Goal: Task Accomplishment & Management: Manage account settings

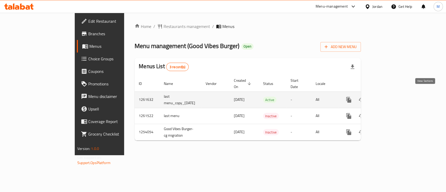
click at [388, 97] on icon "enhanced table" at bounding box center [386, 99] width 5 height 5
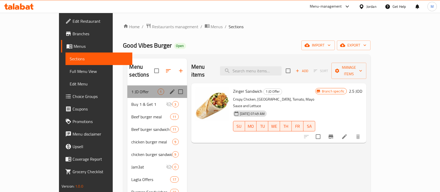
click at [168, 88] on div "Menu sections" at bounding box center [172, 92] width 8 height 8
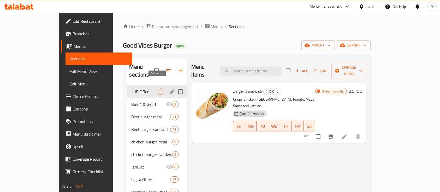
click at [169, 88] on icon "edit" at bounding box center [172, 91] width 6 height 6
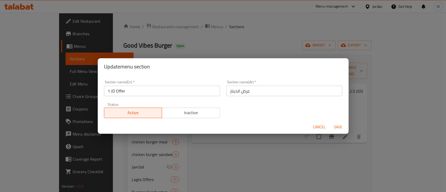
click at [192, 110] on span "Inactive" at bounding box center [191, 113] width 54 height 8
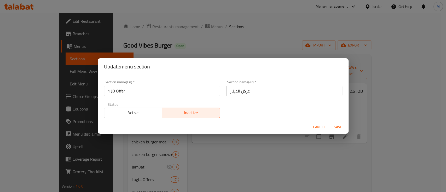
click at [338, 124] on span "Save" at bounding box center [337, 127] width 13 height 7
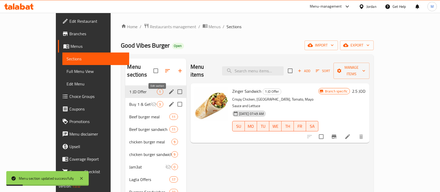
click at [168, 101] on icon "edit" at bounding box center [171, 104] width 6 height 6
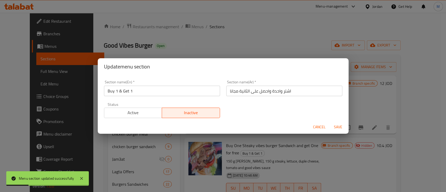
click at [149, 113] on span "Active" at bounding box center [133, 113] width 54 height 8
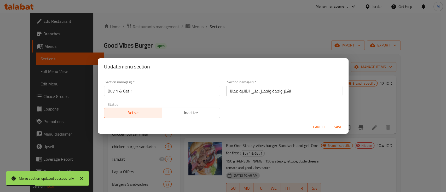
click at [334, 126] on span "Save" at bounding box center [337, 127] width 13 height 7
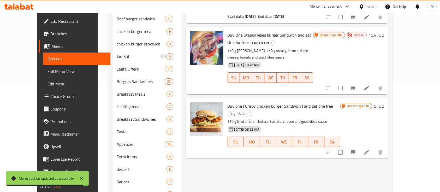
scroll to position [118, 0]
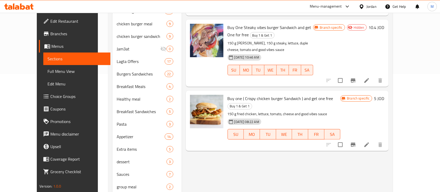
click at [370, 141] on icon at bounding box center [367, 144] width 6 height 6
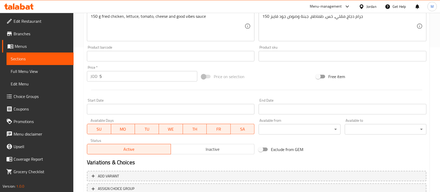
scroll to position [174, 0]
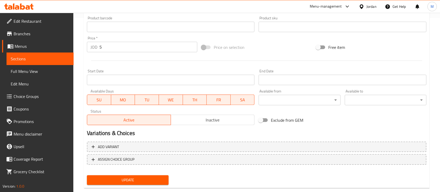
click at [192, 122] on span "Inactive" at bounding box center [213, 120] width 80 height 8
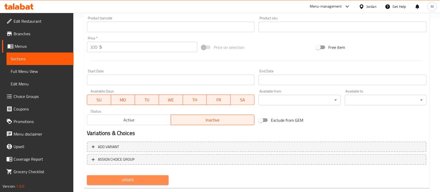
click at [150, 180] on span "Update" at bounding box center [127, 180] width 73 height 7
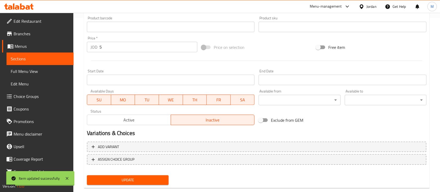
scroll to position [0, 0]
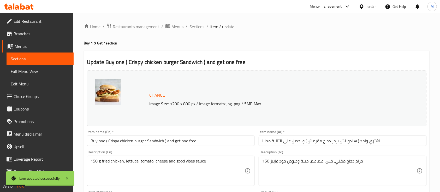
click at [43, 60] on span "Sections" at bounding box center [40, 59] width 59 height 6
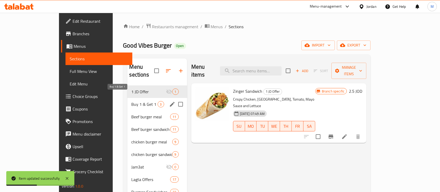
click at [132, 101] on span "Buy 1 & Get 1" at bounding box center [145, 104] width 26 height 6
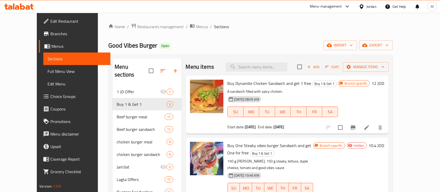
click at [374, 126] on li at bounding box center [366, 127] width 15 height 9
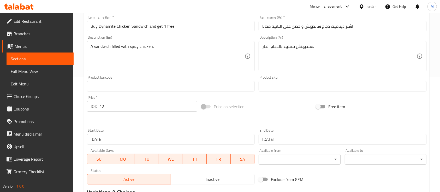
scroll to position [174, 0]
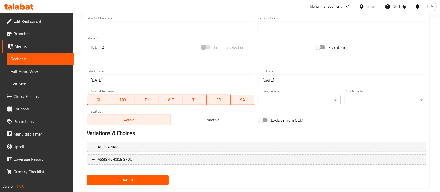
click at [203, 123] on span "Inactive" at bounding box center [213, 120] width 80 height 8
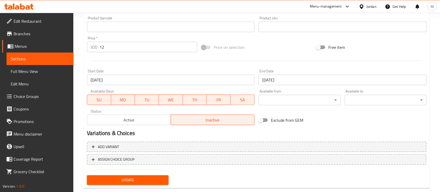
click at [157, 176] on button "Update" at bounding box center [128, 180] width 82 height 10
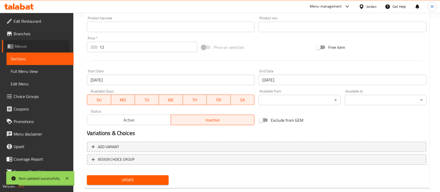
click at [35, 48] on span "Menus" at bounding box center [42, 46] width 55 height 6
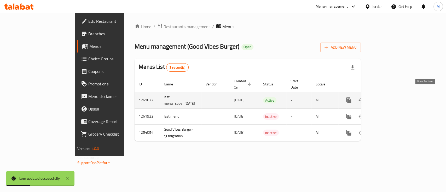
click at [392, 94] on link "enhanced table" at bounding box center [386, 100] width 13 height 13
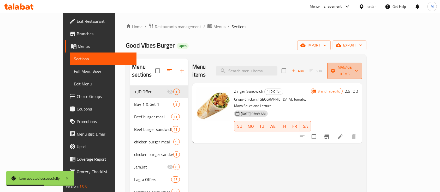
click at [358, 66] on span "Manage items" at bounding box center [344, 70] width 27 height 13
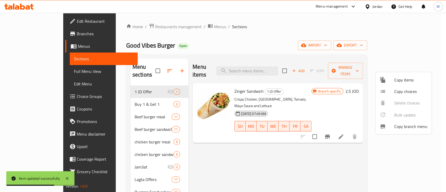
click at [388, 81] on div at bounding box center [386, 80] width 15 height 6
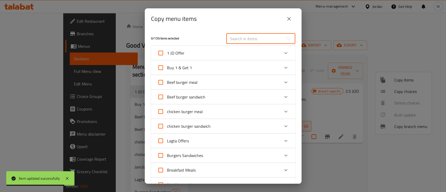
click at [240, 39] on input "text" at bounding box center [254, 38] width 57 height 10
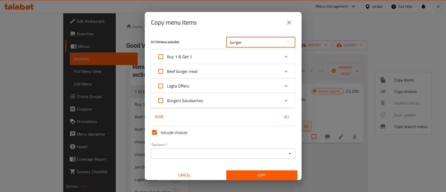
type input "burger"
click at [230, 74] on div "Beef burger meal" at bounding box center [218, 71] width 122 height 13
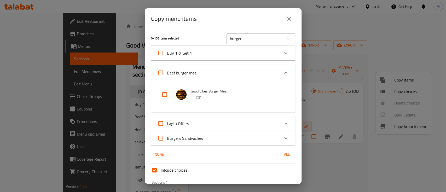
click at [162, 93] on input "checkbox" at bounding box center [164, 94] width 13 height 13
checkbox input "true"
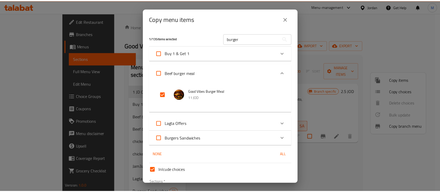
scroll to position [37, 0]
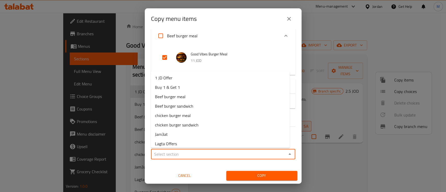
click at [250, 155] on input "Sections   *" at bounding box center [218, 153] width 132 height 7
click at [209, 85] on li "Buy 1 & Get 1" at bounding box center [220, 86] width 139 height 9
type input "Buy 1 & Get 1"
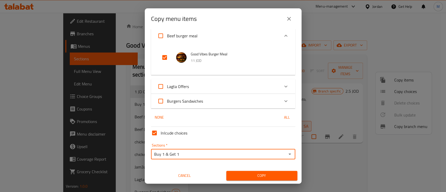
click at [256, 175] on span "Copy" at bounding box center [261, 175] width 63 height 7
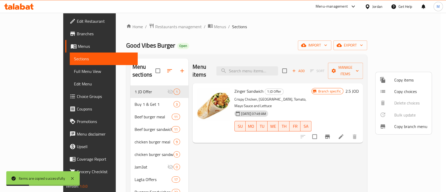
click at [115, 96] on div at bounding box center [223, 96] width 446 height 192
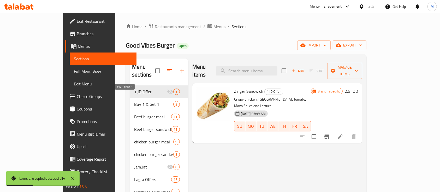
click at [134, 101] on span "Buy 1 & Get 1" at bounding box center [153, 104] width 39 height 6
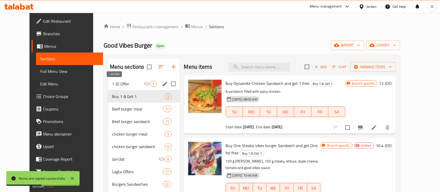
click at [116, 82] on span "1 JD Offer" at bounding box center [128, 84] width 32 height 6
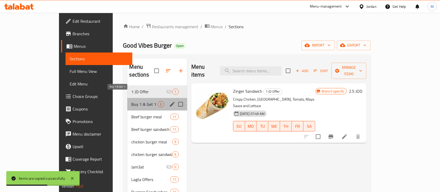
click at [132, 101] on span "Buy 1 & Get 1" at bounding box center [145, 104] width 26 height 6
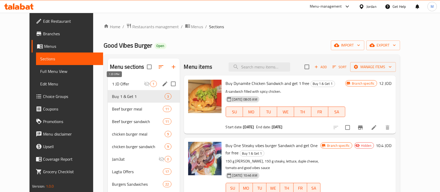
click at [112, 86] on span "1 JD Offer" at bounding box center [128, 84] width 32 height 6
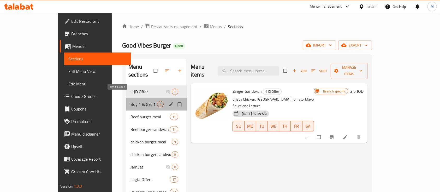
click at [131, 101] on span "Buy 1 & Get 1" at bounding box center [144, 104] width 27 height 6
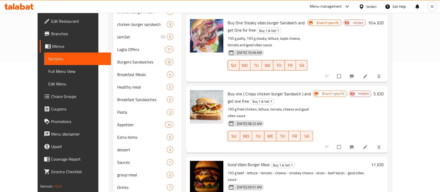
scroll to position [153, 0]
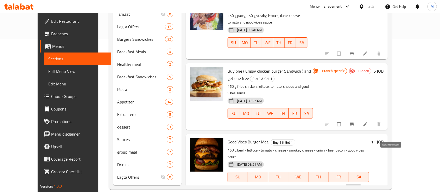
click at [356, 185] on icon at bounding box center [352, 187] width 5 height 5
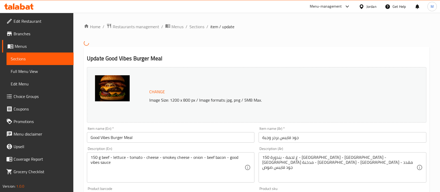
click at [92, 136] on input "Good Vibes Burger Meal" at bounding box center [171, 137] width 168 height 10
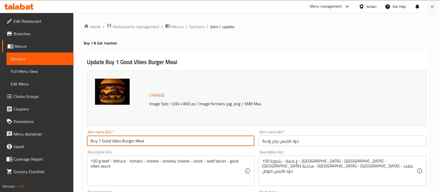
click at [150, 141] on input "Buy 1 Good Vibes Burger Meal" at bounding box center [171, 140] width 168 height 10
type input "Buy 1 Good Vibes Burger Meal & get one free"
click at [363, 140] on input "جود فايبس برجر وجبة" at bounding box center [343, 140] width 168 height 10
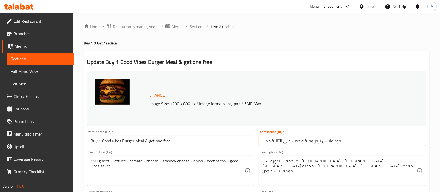
click at [260, 139] on input "جود فايبس برجر وجبة واحصل على الثانية مجانا" at bounding box center [343, 140] width 168 height 10
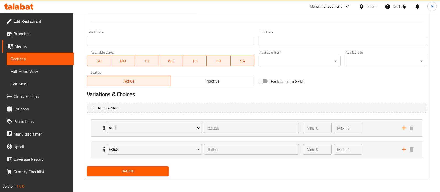
scroll to position [214, 0]
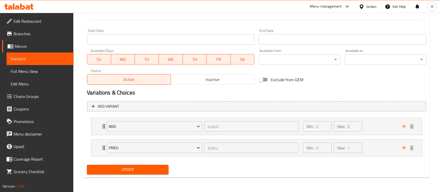
type input "اشتري واحد جود فايبس برجر وجبة واحصل على الثانية مجانا"
click at [137, 170] on span "Update" at bounding box center [127, 169] width 73 height 7
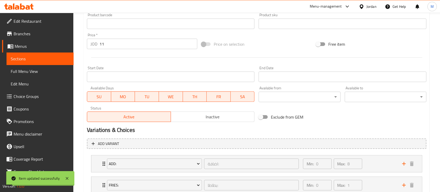
scroll to position [110, 0]
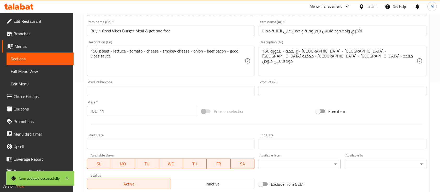
click at [27, 34] on span "Branches" at bounding box center [42, 34] width 56 height 6
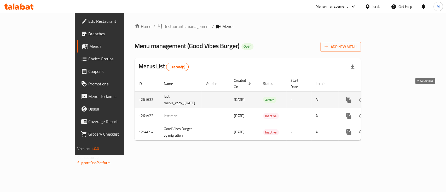
click at [388, 97] on icon "enhanced table" at bounding box center [386, 99] width 5 height 5
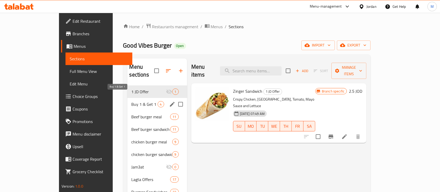
click at [132, 101] on span "Buy 1 & Get 1" at bounding box center [145, 104] width 26 height 6
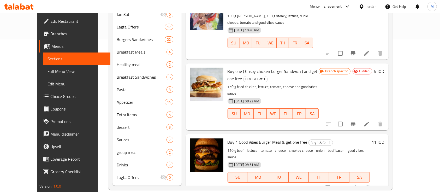
scroll to position [153, 0]
click at [357, 184] on icon at bounding box center [354, 187] width 6 height 6
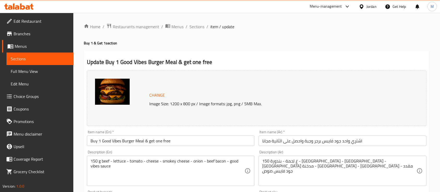
click at [127, 28] on span "Restaurants management" at bounding box center [136, 26] width 46 height 6
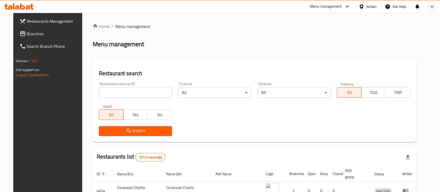
click at [129, 87] on div "Restaurant name or ID Restaurant name or ID" at bounding box center [135, 90] width 73 height 16
click at [127, 93] on input "search" at bounding box center [135, 92] width 73 height 10
paste input "677781"
type input "677781"
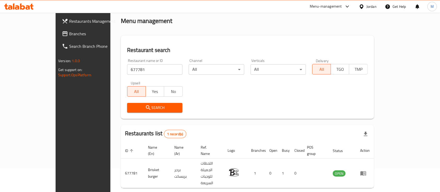
scroll to position [31, 0]
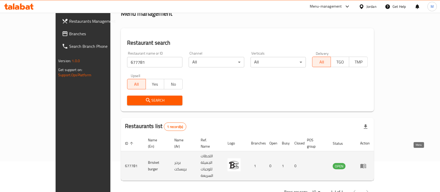
click at [366, 163] on icon "enhanced table" at bounding box center [363, 166] width 6 height 6
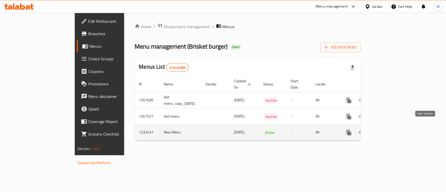
click at [389, 129] on icon "enhanced table" at bounding box center [386, 132] width 6 height 6
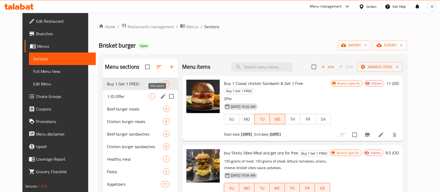
click at [159, 98] on button "edit" at bounding box center [163, 96] width 8 height 8
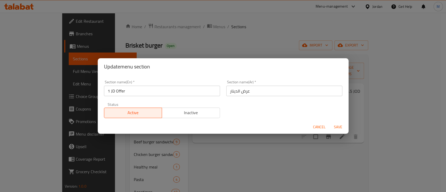
click at [209, 111] on span "Inactive" at bounding box center [191, 113] width 54 height 8
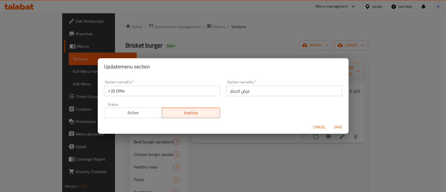
click at [336, 126] on span "Save" at bounding box center [337, 127] width 13 height 7
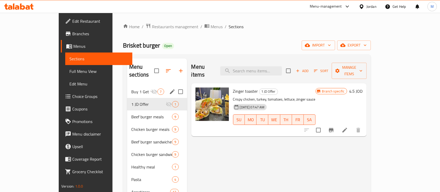
click at [127, 83] on nav "Buy 1 Get 1 FREE! 7 1 JD Offer 1 Beef burger meals 9 Chicken burger meals 9 Bee…" at bounding box center [157, 185] width 60 height 205
click at [131, 88] on span "Buy 1 Get 1 FREE!" at bounding box center [141, 91] width 20 height 6
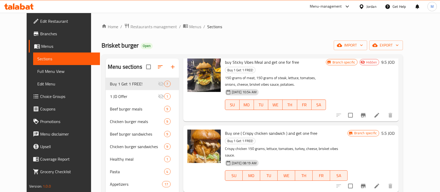
scroll to position [73, 0]
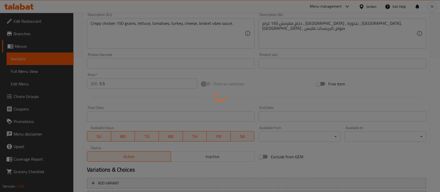
scroll to position [139, 0]
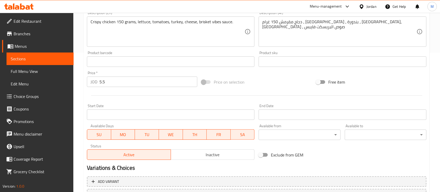
click at [176, 158] on span "Inactive" at bounding box center [213, 155] width 80 height 8
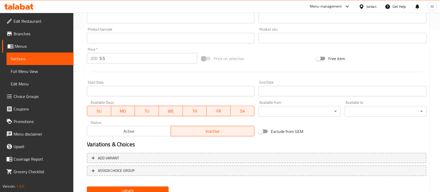
scroll to position [184, 0]
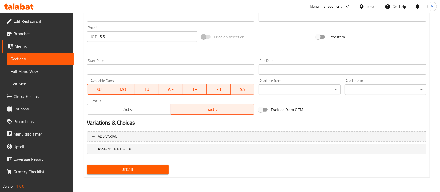
click at [140, 167] on span "Update" at bounding box center [127, 169] width 73 height 7
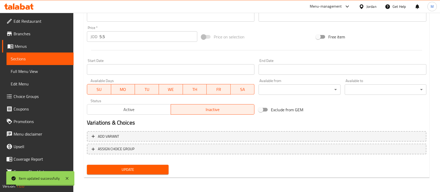
click at [39, 61] on span "Sections" at bounding box center [40, 59] width 59 height 6
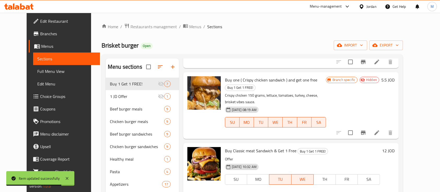
scroll to position [143, 0]
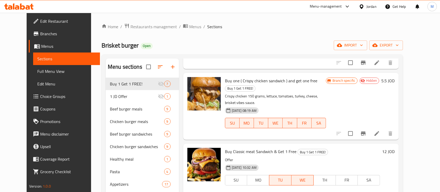
click at [261, 176] on span "MO" at bounding box center [258, 180] width 18 height 8
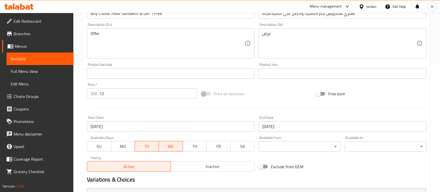
scroll to position [139, 0]
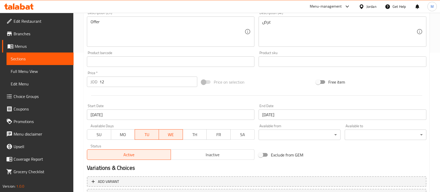
click at [128, 135] on span "MO" at bounding box center [123, 135] width 20 height 8
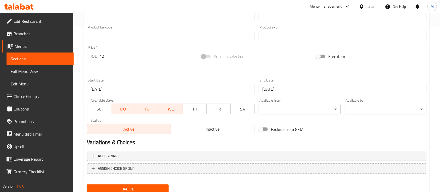
scroll to position [184, 0]
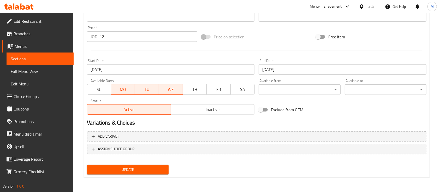
click at [163, 168] on span "Update" at bounding box center [127, 169] width 73 height 7
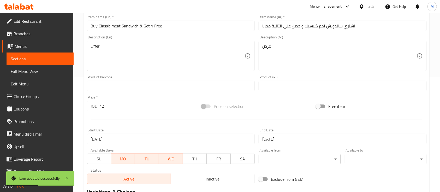
click at [39, 60] on span "Sections" at bounding box center [40, 59] width 59 height 6
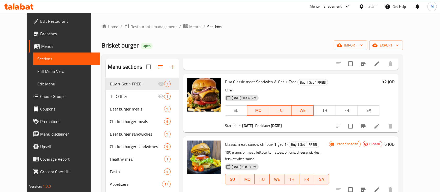
scroll to position [178, 0]
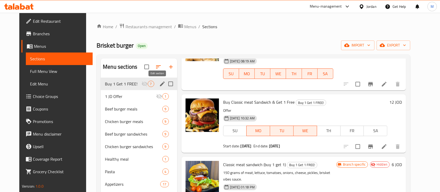
click at [159, 81] on icon "edit" at bounding box center [162, 84] width 6 height 6
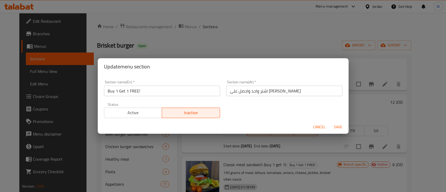
click at [150, 110] on span "Active" at bounding box center [133, 113] width 54 height 8
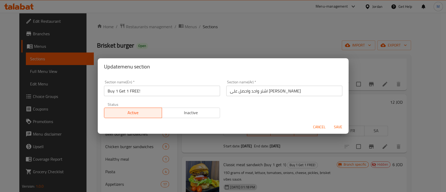
click at [339, 125] on span "Save" at bounding box center [337, 127] width 13 height 7
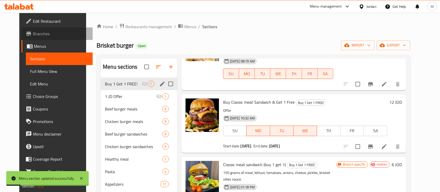
click at [42, 35] on span "Branches" at bounding box center [61, 34] width 56 height 6
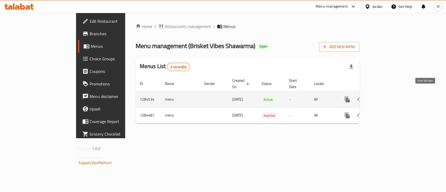
click at [388, 96] on icon "enhanced table" at bounding box center [384, 99] width 6 height 6
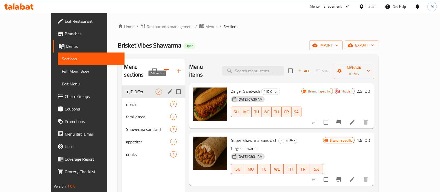
click at [167, 88] on icon "edit" at bounding box center [170, 91] width 6 height 6
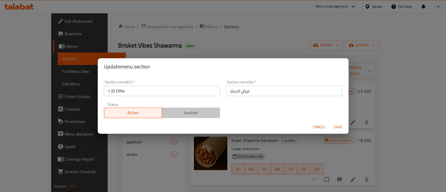
click at [196, 113] on span "Inactive" at bounding box center [191, 113] width 54 height 8
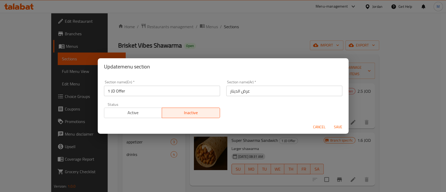
click at [337, 126] on span "Save" at bounding box center [337, 127] width 13 height 7
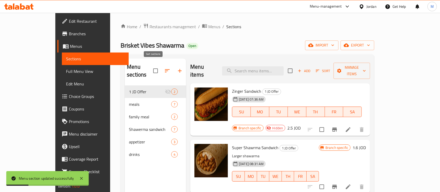
click at [164, 68] on icon "button" at bounding box center [167, 71] width 6 height 6
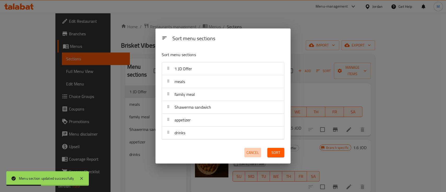
drag, startPoint x: 253, startPoint y: 151, endPoint x: 245, endPoint y: 148, distance: 9.1
click at [253, 151] on span "Cancel" at bounding box center [252, 152] width 13 height 7
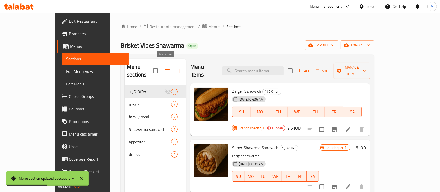
click at [177, 68] on icon "button" at bounding box center [180, 71] width 6 height 6
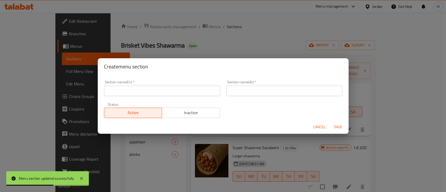
click at [166, 92] on input "text" at bounding box center [162, 91] width 116 height 10
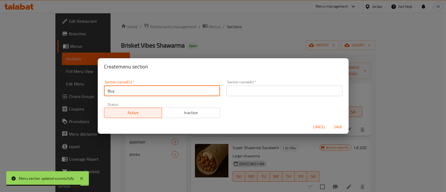
type input "Buy 1 & get 1 free"
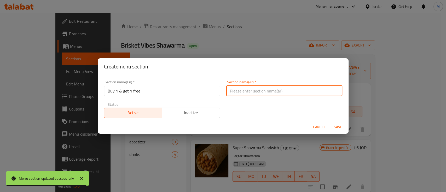
click at [245, 87] on input "text" at bounding box center [284, 91] width 116 height 10
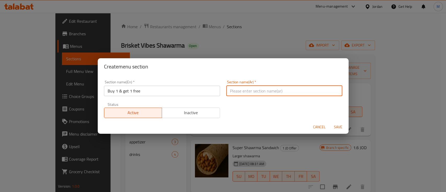
type input "اشتري واحد و احصل على الثاني مجانا"
click at [334, 128] on span "Save" at bounding box center [337, 127] width 13 height 7
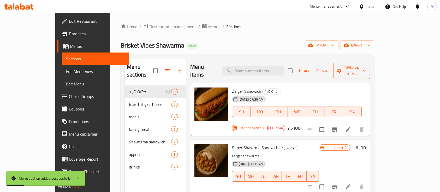
click at [366, 66] on span "Manage items" at bounding box center [352, 70] width 28 height 13
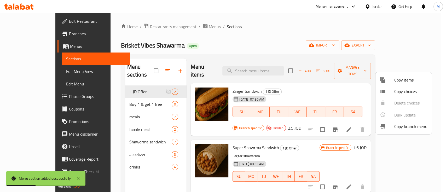
click at [397, 81] on span "Copy items" at bounding box center [410, 80] width 33 height 6
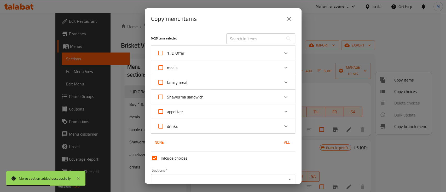
click at [282, 95] on icon "Expand" at bounding box center [285, 97] width 6 height 6
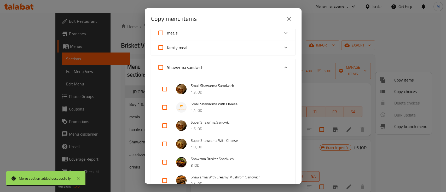
scroll to position [69, 0]
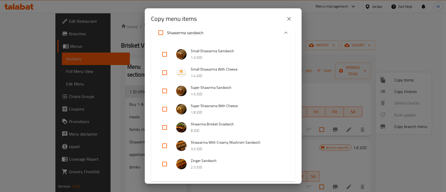
click at [165, 91] on input "checkbox" at bounding box center [164, 91] width 13 height 13
checkbox input "true"
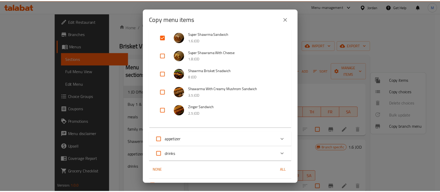
scroll to position [176, 0]
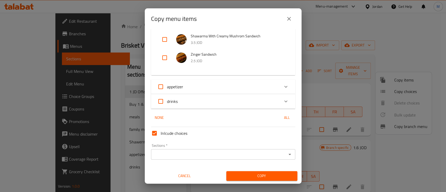
click at [239, 151] on input "Sections   *" at bounding box center [218, 154] width 132 height 7
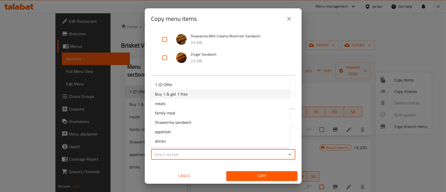
click at [203, 96] on li "Buy 1 & get 1 free" at bounding box center [220, 93] width 139 height 9
type input "Buy 1 & get 1 free"
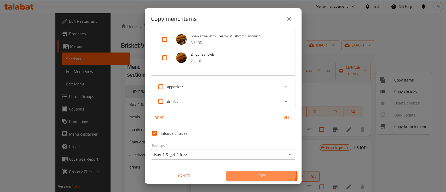
click at [251, 173] on span "Copy" at bounding box center [261, 176] width 63 height 7
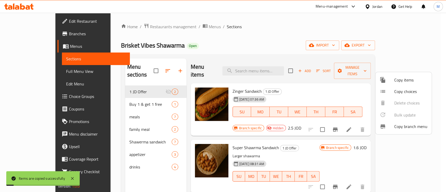
click at [128, 95] on div at bounding box center [223, 96] width 446 height 192
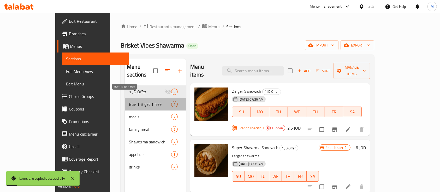
click at [129, 101] on span "Buy 1 & get 1 free" at bounding box center [150, 104] width 42 height 6
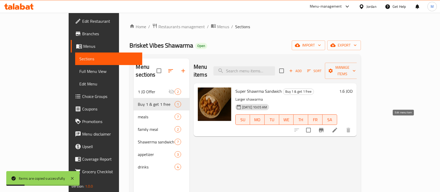
click at [338, 127] on icon at bounding box center [335, 130] width 6 height 6
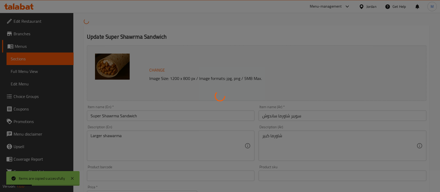
scroll to position [35, 0]
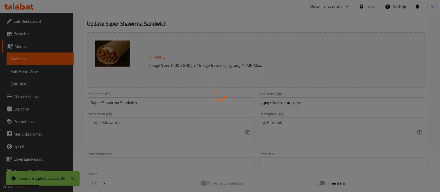
click at [91, 102] on div at bounding box center [220, 96] width 440 height 192
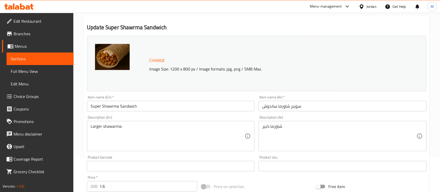
click at [94, 109] on input "Super Shawrma Sandwich" at bounding box center [171, 106] width 168 height 10
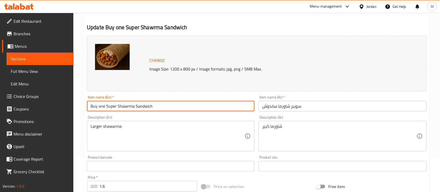
click at [168, 103] on input "Buy one Super Shawrma Sandwich" at bounding box center [171, 106] width 168 height 10
type input "Buy one Super Shawrma Sandwich & get one free"
click at [261, 108] on input "سويبر شاورما ساندوش" at bounding box center [343, 106] width 168 height 10
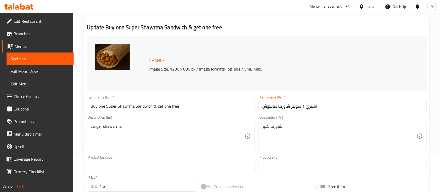
click at [294, 106] on input "اشتري 1 سويبر شاورما ساندوش" at bounding box center [343, 106] width 168 height 10
click at [323, 106] on input "اشتري 1 سوبر شاورما ساندوش" at bounding box center [343, 106] width 168 height 10
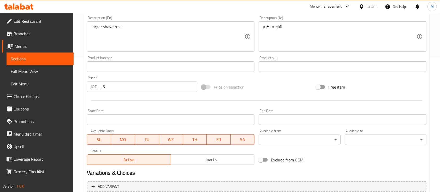
scroll to position [139, 0]
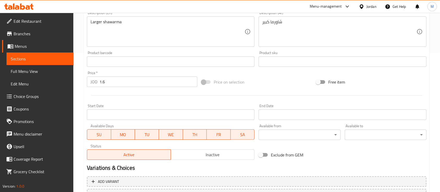
type input "اشتري 1 سوبر شاورما ساندوش واحصل على الثانية مجانا"
click at [133, 84] on input "1.6" at bounding box center [148, 81] width 98 height 10
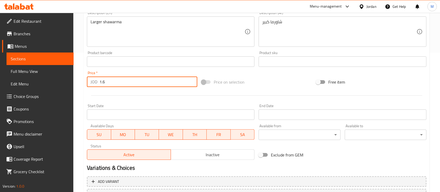
click at [133, 84] on input "1.6" at bounding box center [148, 81] width 98 height 10
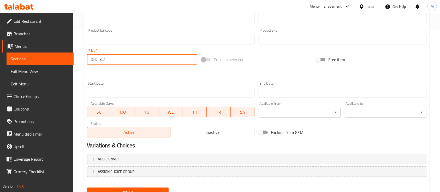
scroll to position [184, 0]
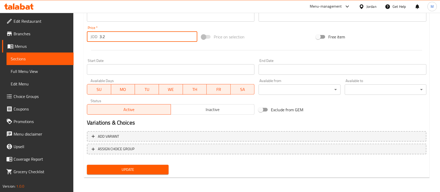
type input "3.2"
click at [150, 174] on div "Update" at bounding box center [128, 170] width 86 height 14
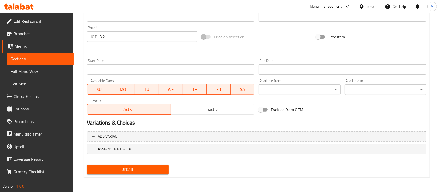
click at [151, 170] on span "Update" at bounding box center [127, 169] width 73 height 7
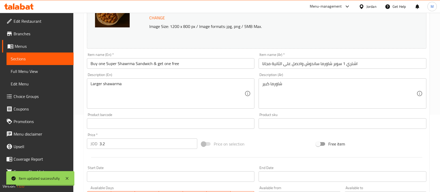
scroll to position [0, 0]
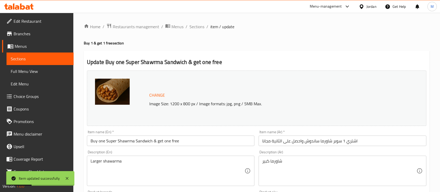
click at [25, 35] on span "Branches" at bounding box center [42, 34] width 56 height 6
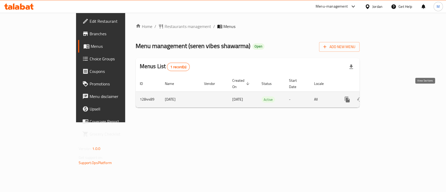
click at [388, 96] on icon "enhanced table" at bounding box center [384, 99] width 6 height 6
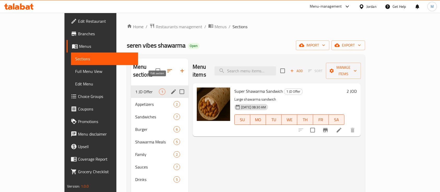
click at [170, 88] on icon "edit" at bounding box center [173, 91] width 6 height 6
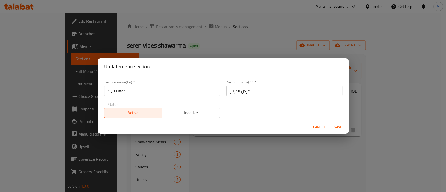
click at [184, 118] on button "Inactive" at bounding box center [191, 113] width 58 height 10
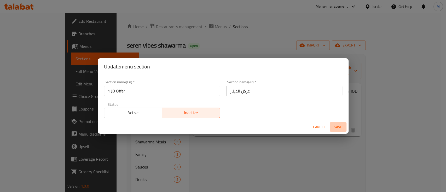
click at [338, 127] on span "Save" at bounding box center [337, 127] width 13 height 7
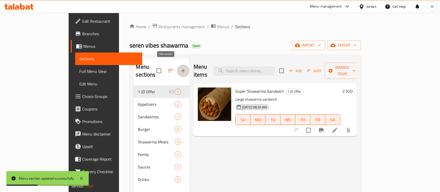
click at [180, 68] on icon "button" at bounding box center [183, 71] width 6 height 6
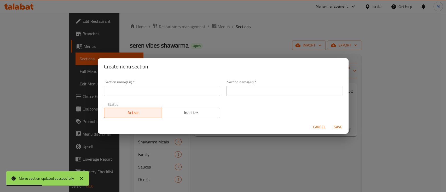
click at [171, 91] on input "text" at bounding box center [162, 91] width 116 height 10
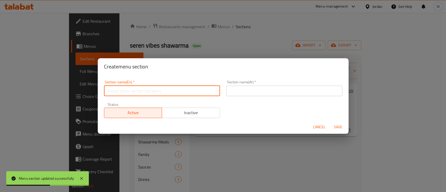
type input "Buy one get one free!"
click at [251, 88] on input "text" at bounding box center [284, 91] width 116 height 10
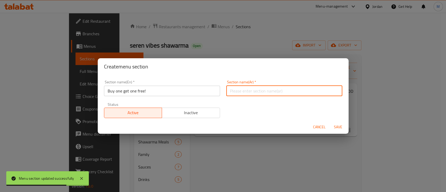
type input "اشتري واحد و احصل على الثاني مجانا"
click at [335, 127] on span "Save" at bounding box center [337, 127] width 13 height 7
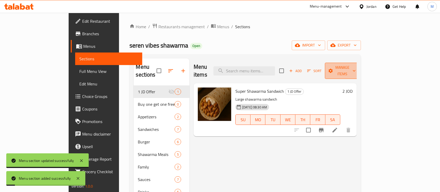
click at [356, 67] on span "Manage items" at bounding box center [342, 70] width 27 height 13
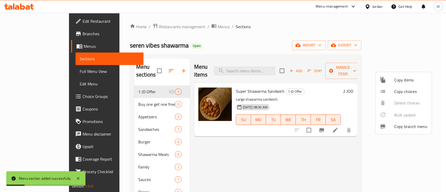
click at [393, 78] on div at bounding box center [386, 80] width 15 height 6
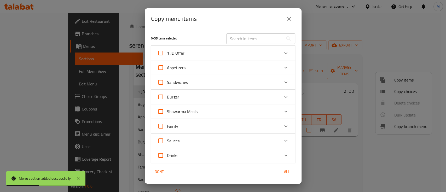
click at [279, 79] on div "Expand" at bounding box center [285, 82] width 13 height 13
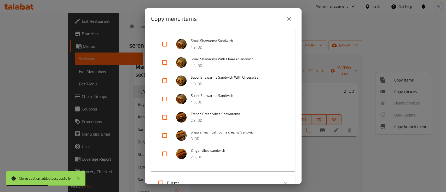
scroll to position [69, 0]
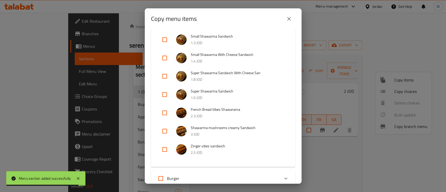
click at [167, 94] on input "checkbox" at bounding box center [164, 94] width 13 height 13
checkbox input "true"
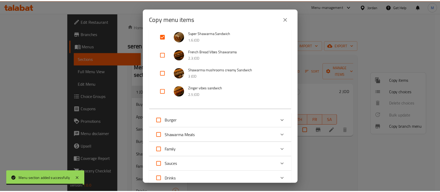
scroll to position [205, 0]
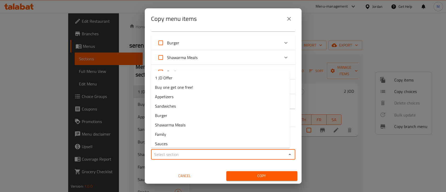
click at [203, 151] on input "Sections   *" at bounding box center [218, 154] width 132 height 7
click at [190, 87] on span "Buy one get one free!" at bounding box center [174, 87] width 38 height 6
type input "Buy one get one free!"
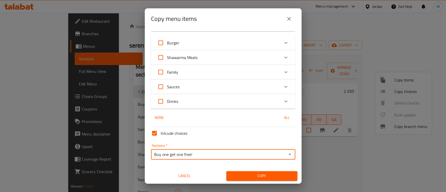
click at [253, 173] on span "Copy" at bounding box center [261, 176] width 63 height 7
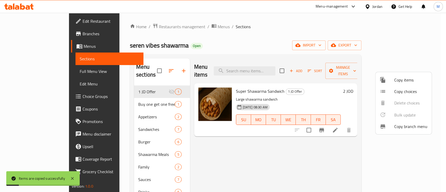
click at [134, 97] on div at bounding box center [223, 96] width 446 height 192
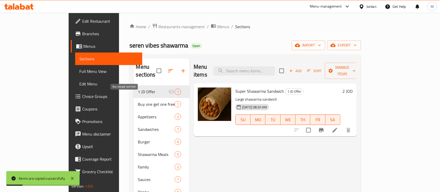
click at [138, 101] on span "Buy one get one free!" at bounding box center [156, 104] width 37 height 6
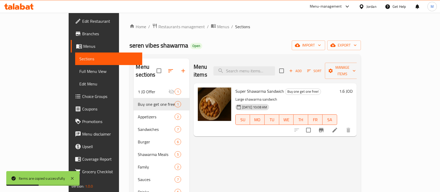
click at [342, 125] on li at bounding box center [335, 129] width 15 height 9
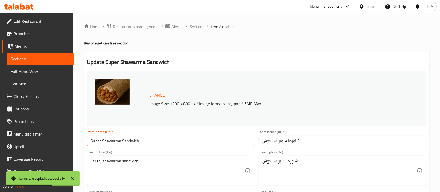
click at [91, 139] on input "Super Shawarma Sandwich" at bounding box center [171, 140] width 168 height 10
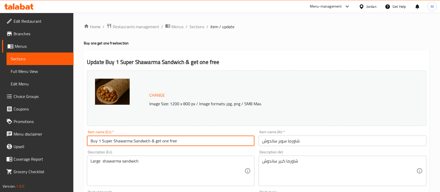
type input "Buy 1 Super Shawarma Sandwich & get one free"
click at [263, 143] on input "شاورما سوبر ساندوش" at bounding box center [343, 140] width 168 height 10
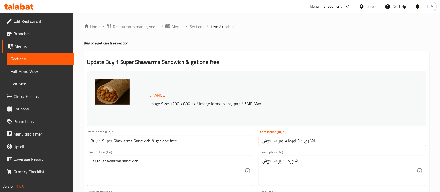
click at [328, 141] on input "اشتري 1 شاورما سوبر ساندوش" at bounding box center [343, 140] width 168 height 10
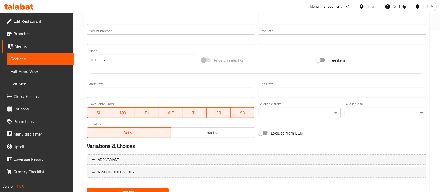
scroll to position [150, 0]
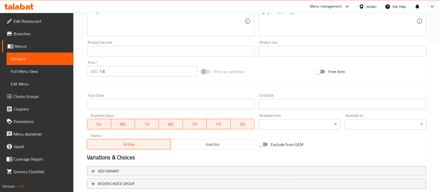
type input "اشتري 1 شاورما سوبر ساندوش واحصل على الثانية مجانا"
click at [113, 72] on input "1.6" at bounding box center [148, 71] width 98 height 10
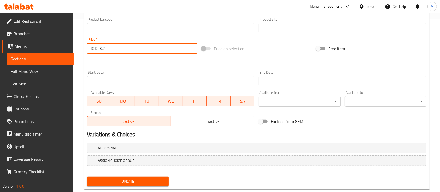
scroll to position [184, 0]
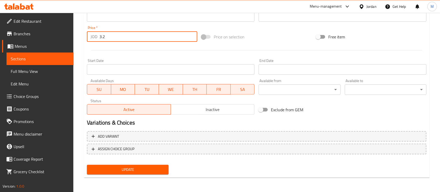
type input "3.2"
click at [151, 170] on span "Update" at bounding box center [127, 169] width 73 height 7
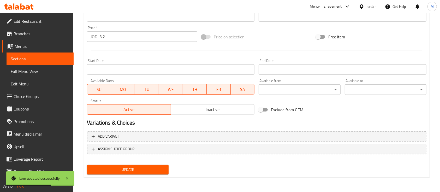
click at [15, 33] on span "Branches" at bounding box center [42, 34] width 56 height 6
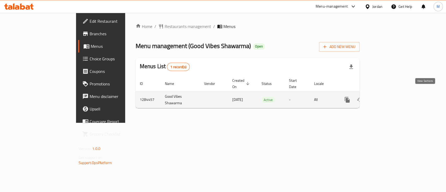
click at [391, 94] on link "enhanced table" at bounding box center [384, 99] width 13 height 13
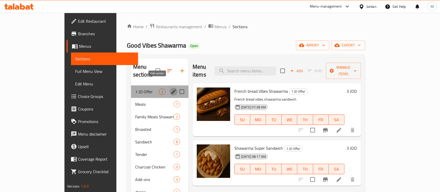
click at [171, 89] on icon "edit" at bounding box center [173, 91] width 5 height 5
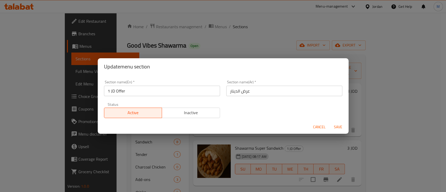
click at [177, 113] on span "Inactive" at bounding box center [191, 113] width 54 height 8
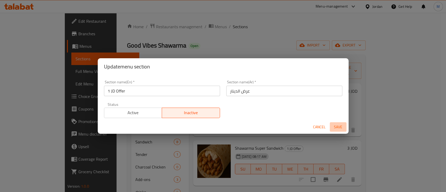
click at [337, 126] on span "Save" at bounding box center [337, 127] width 13 height 7
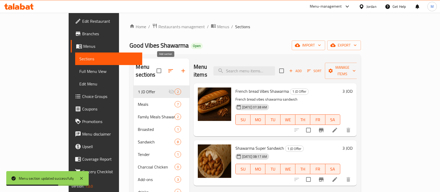
click at [180, 68] on icon "button" at bounding box center [183, 71] width 6 height 6
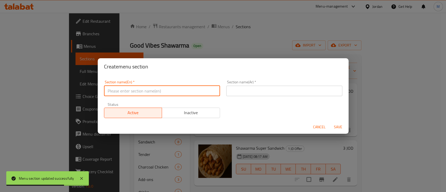
click at [184, 93] on input "text" at bounding box center [162, 91] width 116 height 10
type input "Buy one get one free!"
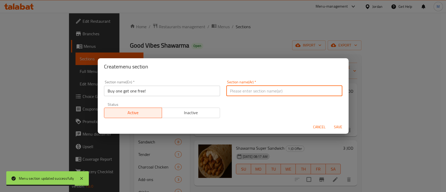
click at [240, 89] on input "text" at bounding box center [284, 91] width 116 height 10
type input "اشتري واحد و احصل على الثاني مجانا"
click at [335, 126] on span "Save" at bounding box center [337, 127] width 13 height 7
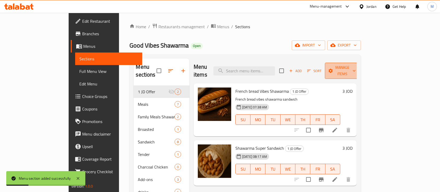
click at [356, 67] on span "Manage items" at bounding box center [342, 70] width 27 height 13
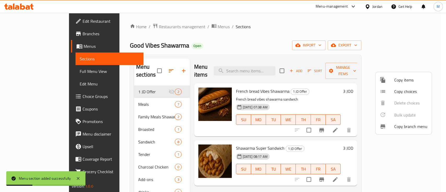
click at [392, 76] on li "Copy items" at bounding box center [403, 79] width 56 height 11
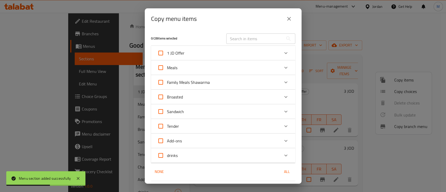
click at [217, 113] on div "Sandwich" at bounding box center [218, 111] width 122 height 13
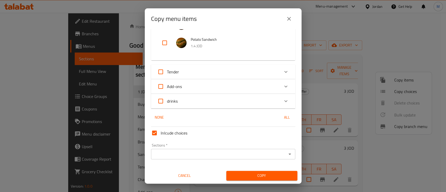
scroll to position [119, 0]
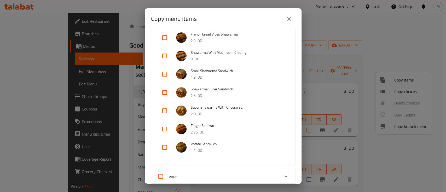
click at [162, 93] on input "checkbox" at bounding box center [164, 92] width 13 height 13
checkbox input "true"
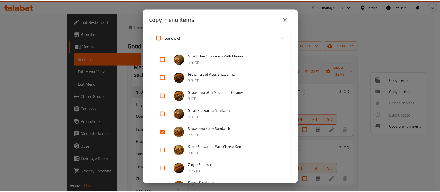
scroll to position [223, 0]
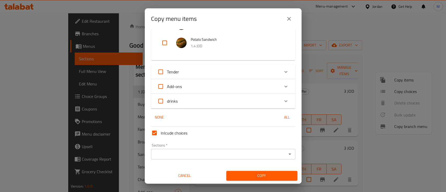
click at [238, 156] on input "Sections   *" at bounding box center [218, 153] width 132 height 7
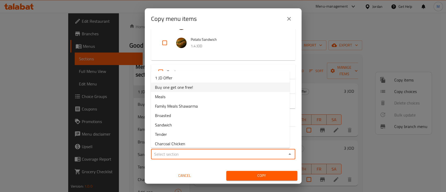
click at [192, 85] on li "Buy one get one free!" at bounding box center [220, 86] width 139 height 9
type input "Buy one get one free!"
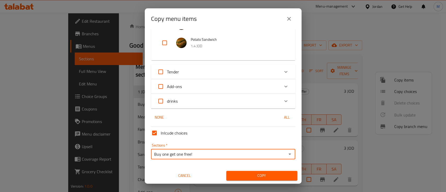
click at [248, 175] on span "Copy" at bounding box center [261, 175] width 63 height 7
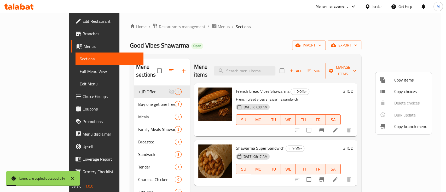
click at [293, 20] on div at bounding box center [223, 96] width 446 height 192
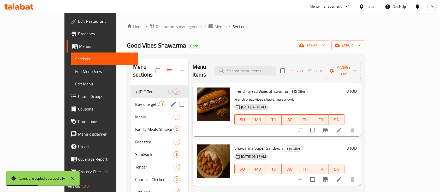
click at [131, 98] on div "Buy one get one free! 1" at bounding box center [159, 104] width 57 height 13
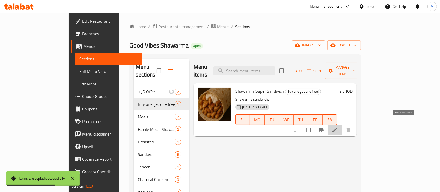
click at [338, 127] on icon at bounding box center [335, 130] width 6 height 6
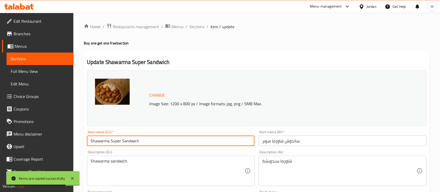
click at [89, 141] on input "Shawarma Super Sandwich" at bounding box center [171, 140] width 168 height 10
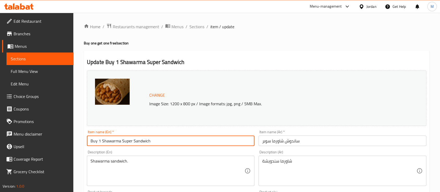
click at [164, 138] on input "Buy 1 Shawarma Super Sandwich" at bounding box center [171, 140] width 168 height 10
type input "Buy 1 Shawarma Super Sandwich & get one free"
click at [334, 141] on input "ساندوش شاورما سوبر" at bounding box center [343, 140] width 168 height 10
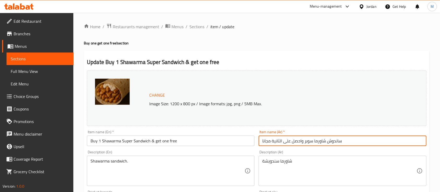
click at [261, 141] on input "ساندوش شاورما سوبر واحصل على الثانية مجانا" at bounding box center [343, 140] width 168 height 10
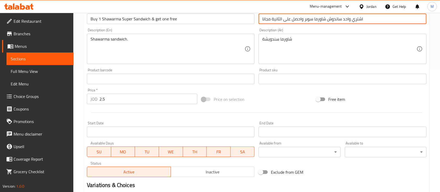
scroll to position [104, 0]
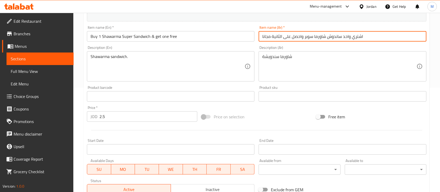
type input "اشتري واحد ساندوش شاورما سوبر واحصل على الثانية مجانا"
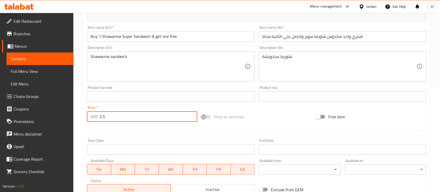
click at [109, 116] on input "2.5" at bounding box center [148, 116] width 98 height 10
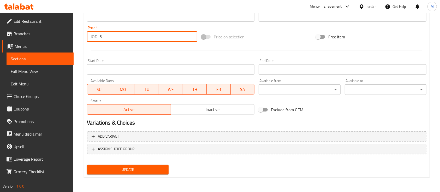
type input "5"
click at [165, 169] on button "Update" at bounding box center [128, 170] width 82 height 10
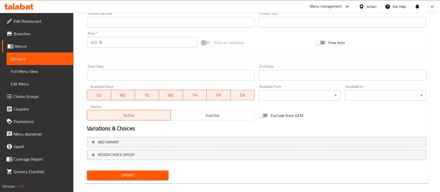
scroll to position [66, 0]
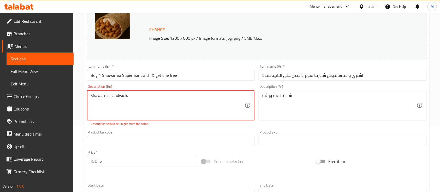
click at [164, 90] on div "Shawarma sandwich. Description (En)" at bounding box center [171, 105] width 168 height 30
click at [162, 97] on textarea "Shawarma sandwich." at bounding box center [168, 105] width 154 height 25
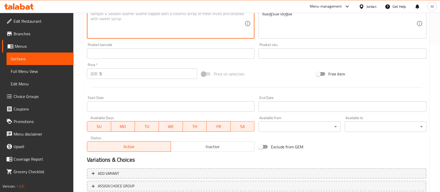
scroll to position [184, 0]
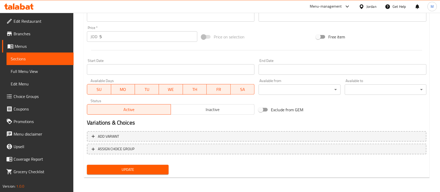
click at [143, 165] on button "Update" at bounding box center [128, 170] width 82 height 10
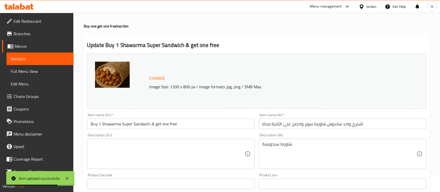
scroll to position [0, 0]
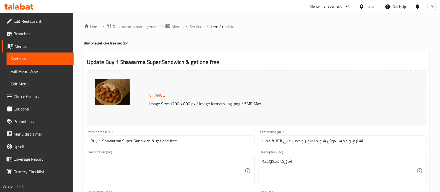
click at [24, 58] on span "Sections" at bounding box center [40, 59] width 59 height 6
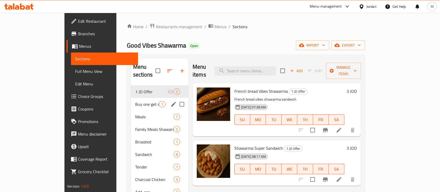
click at [135, 101] on span "Buy one get one free!" at bounding box center [147, 104] width 24 height 6
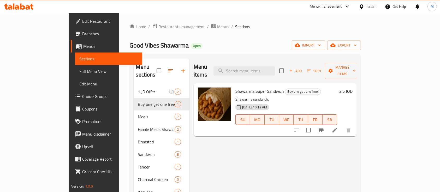
click at [71, 35] on link "Branches" at bounding box center [107, 33] width 72 height 13
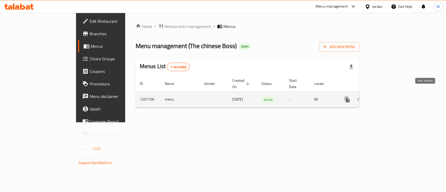
click at [388, 96] on icon "enhanced table" at bounding box center [384, 99] width 6 height 6
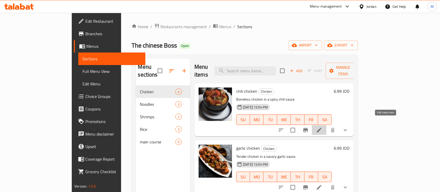
click at [322, 127] on icon at bounding box center [319, 130] width 6 height 6
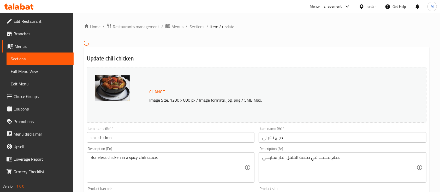
click at [92, 135] on input "chili chicken" at bounding box center [171, 137] width 168 height 10
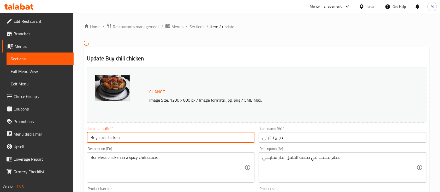
type input "Buy 1chili chicken"
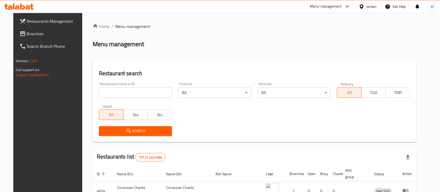
click at [128, 93] on input "search" at bounding box center [135, 92] width 73 height 10
paste input "687780"
type input "687780"
click at [133, 128] on span "Search" at bounding box center [135, 131] width 65 height 7
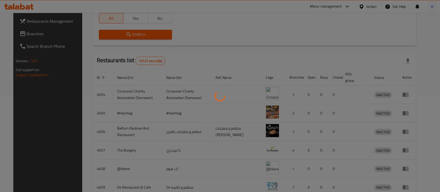
scroll to position [27, 0]
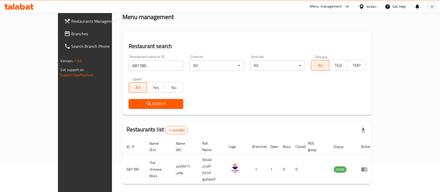
click at [347, 124] on div "Restaurants list 1 record(s)" at bounding box center [247, 130] width 250 height 18
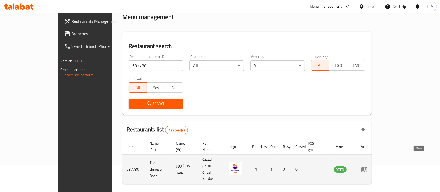
click at [366, 168] on icon "enhanced table" at bounding box center [366, 169] width 2 height 2
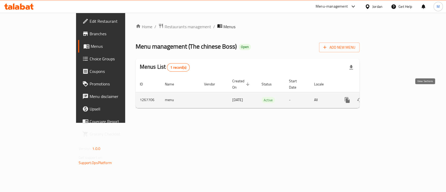
click at [388, 97] on icon "enhanced table" at bounding box center [384, 100] width 6 height 6
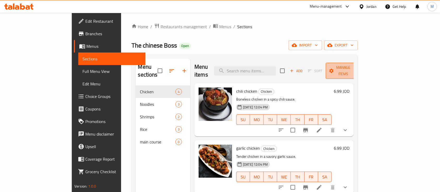
click at [357, 68] on span "Manage items" at bounding box center [343, 70] width 27 height 13
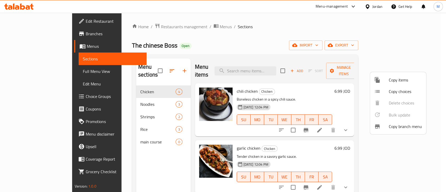
click at [161, 63] on div at bounding box center [223, 96] width 446 height 192
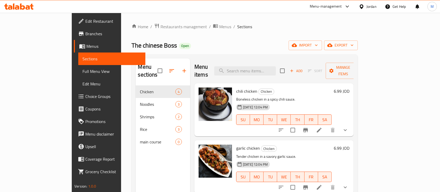
click at [181, 68] on icon "button" at bounding box center [184, 71] width 6 height 6
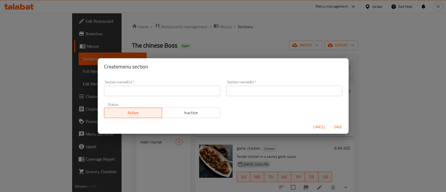
click at [183, 87] on input "text" at bounding box center [162, 91] width 116 height 10
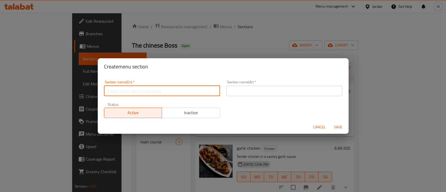
type input "Buy one get one free!"
click at [256, 91] on input "text" at bounding box center [284, 91] width 116 height 10
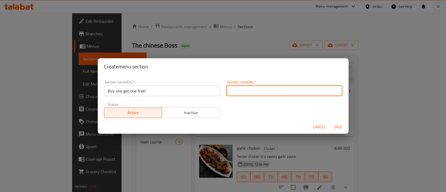
type input "أشتري واحد و [PERSON_NAME]"
click at [332, 126] on span "Save" at bounding box center [337, 127] width 13 height 7
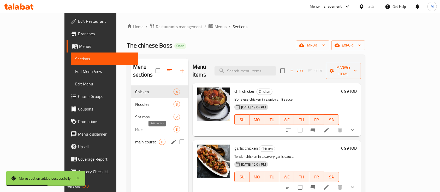
click at [170, 139] on icon "edit" at bounding box center [173, 142] width 6 height 6
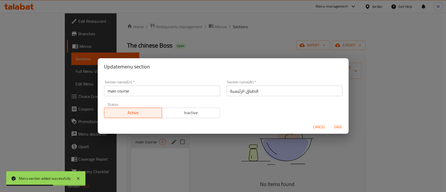
drag, startPoint x: 196, startPoint y: 110, endPoint x: 251, endPoint y: 110, distance: 55.6
click at [196, 110] on span "Inactive" at bounding box center [191, 113] width 54 height 8
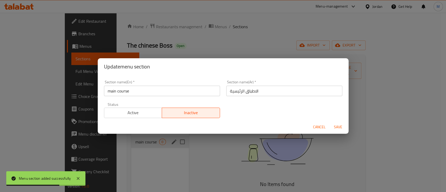
click at [338, 128] on span "Save" at bounding box center [337, 127] width 13 height 7
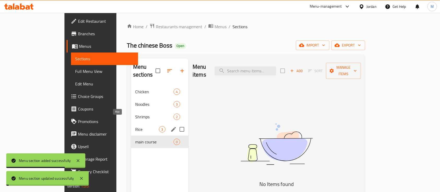
click at [135, 126] on span "Rice" at bounding box center [147, 129] width 24 height 6
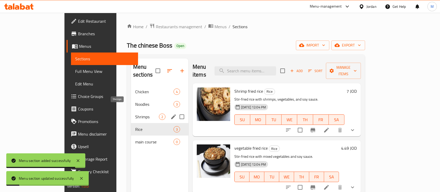
click at [135, 114] on span "Shrimps" at bounding box center [147, 117] width 24 height 6
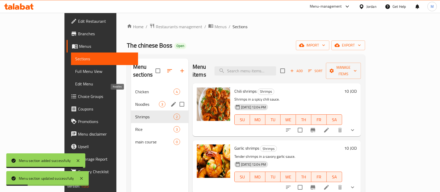
click at [135, 101] on span "Noodles" at bounding box center [147, 104] width 24 height 6
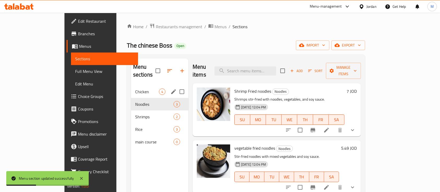
click at [131, 87] on div "Chicken 4" at bounding box center [159, 91] width 57 height 13
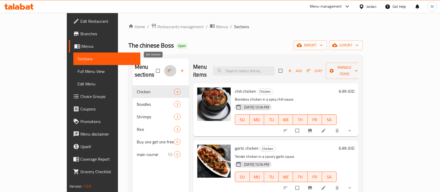
click at [167, 68] on span "button" at bounding box center [170, 70] width 6 height 5
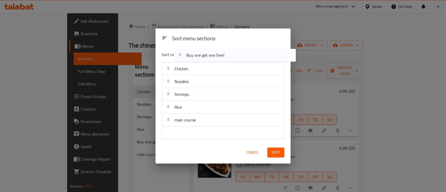
drag, startPoint x: 185, startPoint y: 124, endPoint x: 198, endPoint y: 58, distance: 67.0
click at [198, 58] on div "Sort menu sections Chicken Noodles Shrimps Rice Buy one get one free! main cour…" at bounding box center [222, 94] width 135 height 94
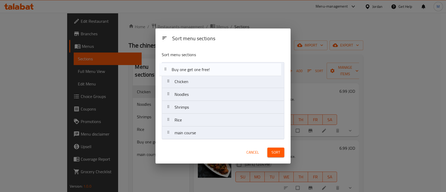
drag, startPoint x: 191, startPoint y: 124, endPoint x: 189, endPoint y: 69, distance: 54.3
click at [189, 69] on nav "Chicken Noodles Shrimps Rice Buy one get one free! main course" at bounding box center [223, 100] width 122 height 77
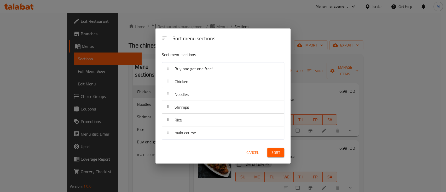
click at [278, 154] on span "Sort" at bounding box center [275, 152] width 9 height 7
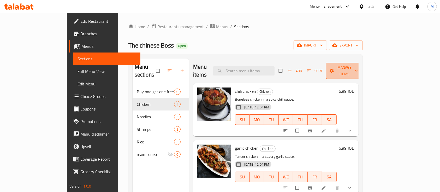
click at [359, 65] on span "Manage items" at bounding box center [344, 70] width 29 height 13
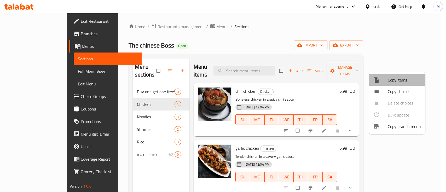
click at [383, 80] on div at bounding box center [380, 80] width 15 height 6
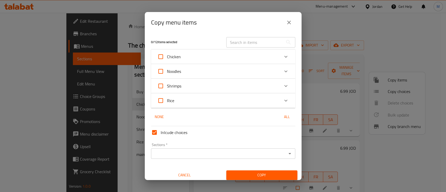
click at [234, 57] on div "Chicken" at bounding box center [218, 56] width 122 height 13
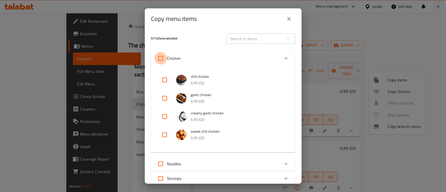
click at [159, 60] on input "Chicken" at bounding box center [160, 58] width 13 height 13
checkbox input "true"
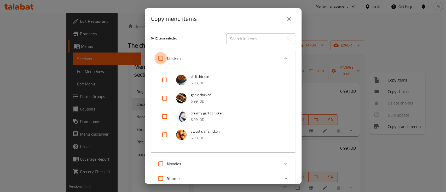
checkbox input "true"
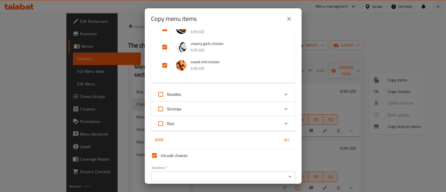
click at [162, 96] on input "Noodles" at bounding box center [160, 94] width 13 height 13
checkbox input "true"
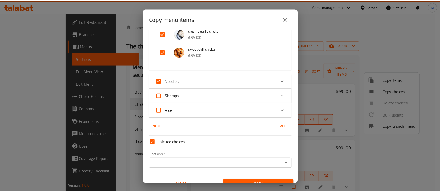
scroll to position [92, 0]
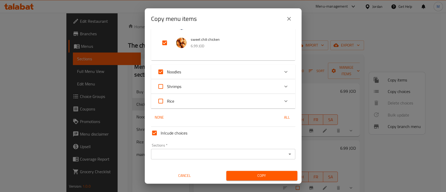
click at [162, 91] on input "Shrimps" at bounding box center [160, 86] width 13 height 13
checkbox input "true"
click at [159, 104] on input "Rice" at bounding box center [160, 101] width 13 height 13
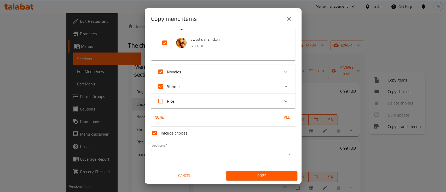
checkbox input "true"
click at [188, 150] on div "Sections *" at bounding box center [223, 154] width 144 height 10
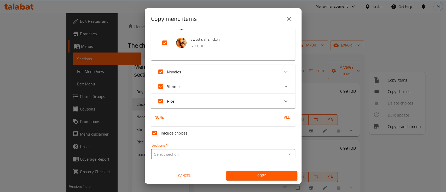
click at [186, 156] on input "Sections   *" at bounding box center [218, 153] width 132 height 7
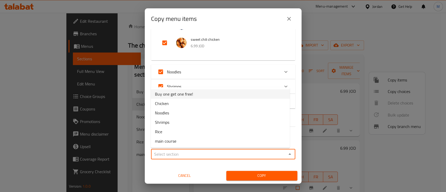
click at [182, 94] on span "Buy one get one free!" at bounding box center [174, 94] width 38 height 6
type input "Buy one get one free!"
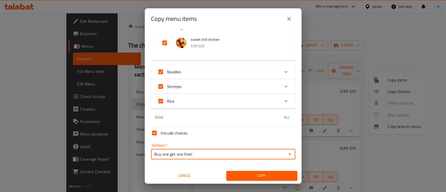
click at [230, 177] on span "Copy" at bounding box center [261, 175] width 63 height 7
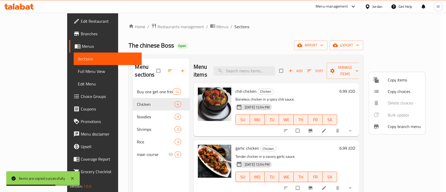
click at [0, 7] on div at bounding box center [223, 96] width 446 height 192
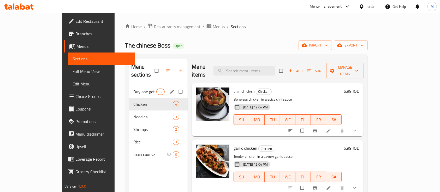
click at [129, 85] on div "Buy one get one free! 12" at bounding box center [158, 91] width 59 height 13
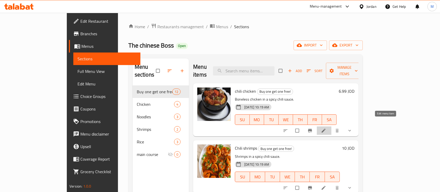
click at [326, 128] on icon at bounding box center [323, 130] width 5 height 5
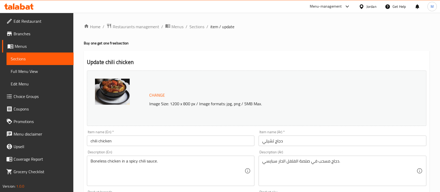
click at [92, 139] on input "chili chicken" at bounding box center [171, 140] width 168 height 10
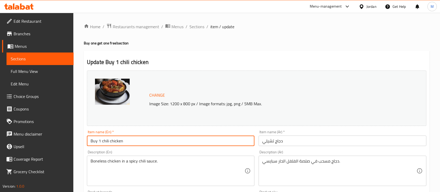
click at [129, 141] on input "Buy 1 chili chicken" at bounding box center [171, 140] width 168 height 10
type input "Buy 1 chili chicken and get one free"
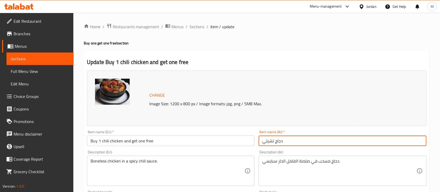
click at [343, 141] on input "دجاج تشيلي" at bounding box center [343, 140] width 168 height 10
click at [261, 140] on input "دجاج تشيلي واحصل على الثانية مجانا" at bounding box center [343, 140] width 168 height 10
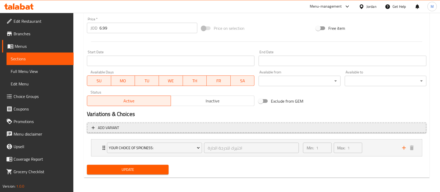
scroll to position [123, 0]
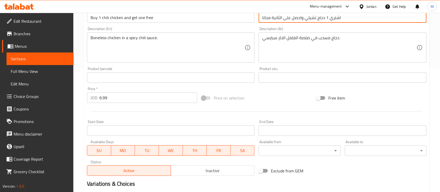
type input "اشتري 1 دجاج تشيلي واحصل على الثانية مجانا"
click at [127, 99] on input "6.99" at bounding box center [148, 97] width 98 height 10
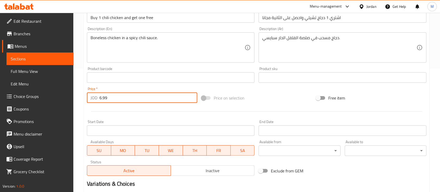
click at [127, 99] on input "6.99" at bounding box center [148, 97] width 98 height 10
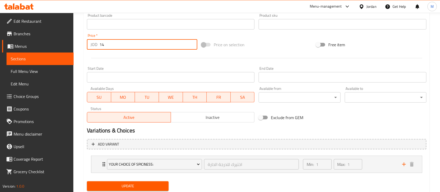
scroll to position [193, 0]
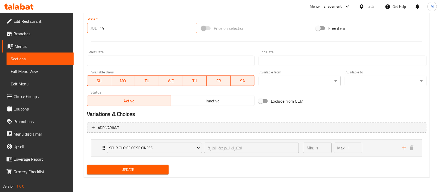
type input "14"
click at [146, 166] on span "Update" at bounding box center [127, 169] width 73 height 7
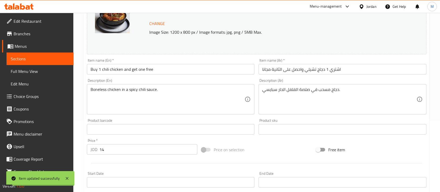
scroll to position [54, 0]
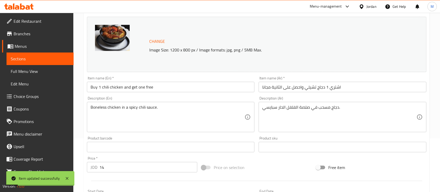
click at [29, 60] on span "Sections" at bounding box center [40, 59] width 59 height 6
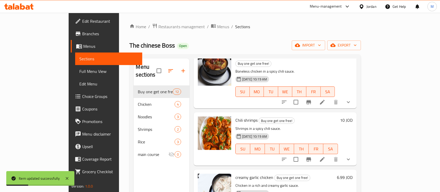
scroll to position [69, 0]
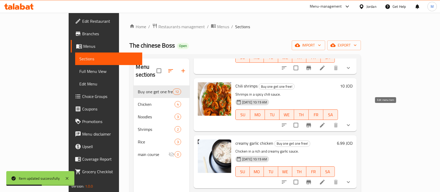
click at [325, 122] on icon at bounding box center [322, 125] width 6 height 6
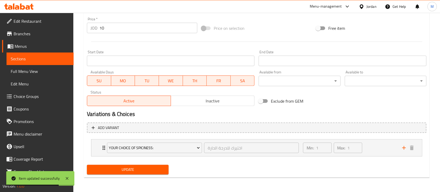
scroll to position [123, 0]
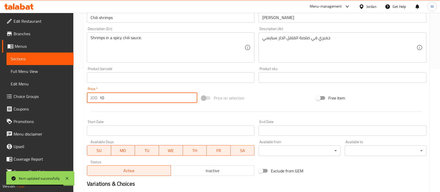
click at [129, 101] on input "10" at bounding box center [148, 97] width 98 height 10
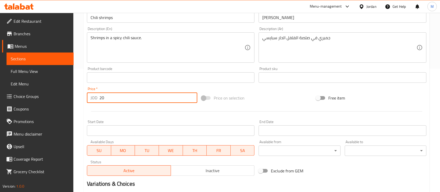
scroll to position [19, 0]
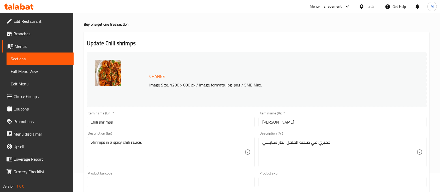
type input "20"
click at [89, 141] on div "Shrimps in a spicy chili sauce. Description (En)" at bounding box center [171, 152] width 168 height 30
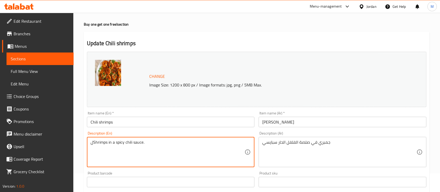
type textarea "Shrimps in a spicy chili sauce."
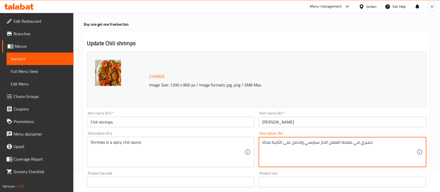
click at [261, 141] on div "جمبري في صلصة الفلفل الحار سبايسي واحصل على الثانية مجانا Description (Ar)" at bounding box center [343, 152] width 168 height 30
click at [381, 143] on textarea "جمبري في صلصة الفلفل الحار سبايسي واحصل على الثانية مجانا" at bounding box center [339, 152] width 154 height 25
click at [261, 142] on div "جمبري في صلصة الفلفل الحار سبايسي واحصل على الثانية مجانا Description (Ar)" at bounding box center [343, 152] width 168 height 30
click at [389, 141] on textarea "جمبري في صلصة الفلفل الحار سبايسي واحصل على الثانية مجانا" at bounding box center [339, 152] width 154 height 25
type textarea "اشتري جمبري في صلصة الفلفل الحار سبايسي واحصل على الثانية مجانا"
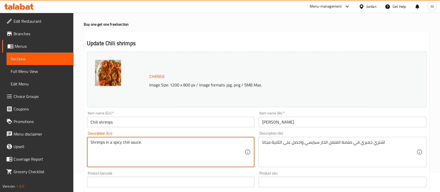
click at [155, 140] on textarea "Shrimps in a spicy chili sauce." at bounding box center [168, 152] width 154 height 25
click at [91, 143] on textarea "Shrimps in a spicy chili sauce and get 1 free" at bounding box center [168, 152] width 154 height 25
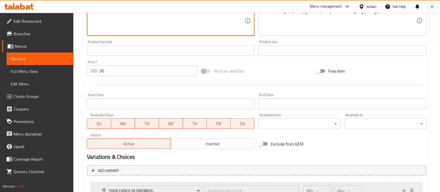
scroll to position [193, 0]
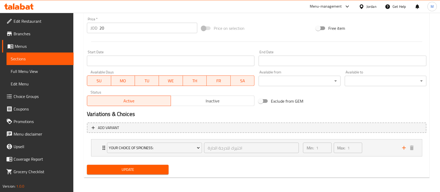
type textarea "Buy 1 Shrimps in a spicy chili sauce and get 1 free"
click at [158, 170] on span "Update" at bounding box center [127, 169] width 73 height 7
click at [46, 61] on span "Sections" at bounding box center [40, 59] width 59 height 6
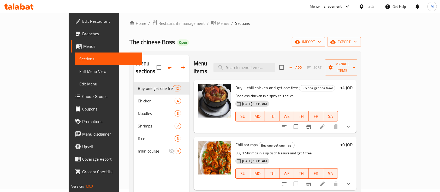
scroll to position [73, 0]
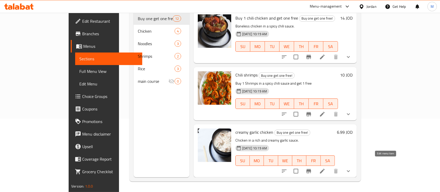
click at [325, 168] on icon at bounding box center [322, 171] width 6 height 6
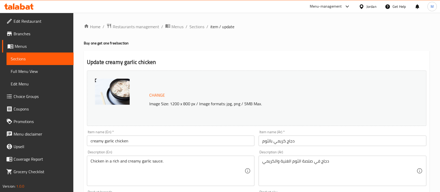
click at [92, 139] on input "creamy garlic chicken" at bounding box center [171, 140] width 168 height 10
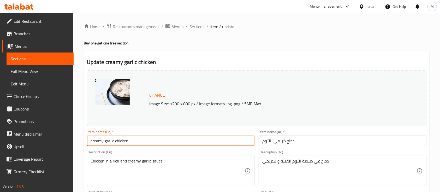
click at [90, 141] on input "creamy garlic chicken" at bounding box center [171, 140] width 168 height 10
click at [90, 141] on input "Buy 1 creamy garlic chicken" at bounding box center [171, 140] width 168 height 10
click at [169, 145] on input "Buy 1 creamy garlic chicken" at bounding box center [171, 140] width 168 height 10
type input "Buy 1 creamy garlic chicken & get 1 free"
click at [309, 139] on input "دجاج كريمي بالثوم" at bounding box center [343, 140] width 168 height 10
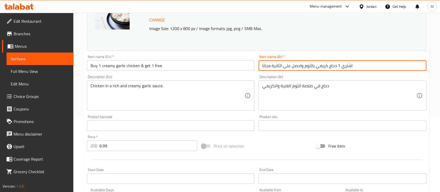
scroll to position [104, 0]
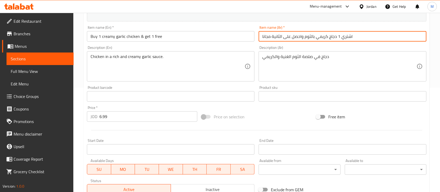
type input "اشتري 1 دجاج كريمي بالثوم واحصل على الثانية مجانا"
click at [124, 116] on input "6.99" at bounding box center [148, 116] width 98 height 10
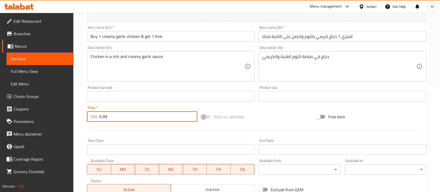
click at [124, 116] on input "6.99" at bounding box center [148, 116] width 98 height 10
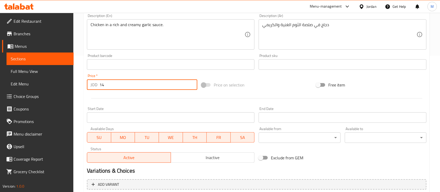
scroll to position [193, 0]
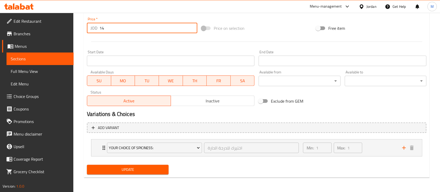
type input "14"
click at [138, 168] on span "Update" at bounding box center [127, 169] width 73 height 7
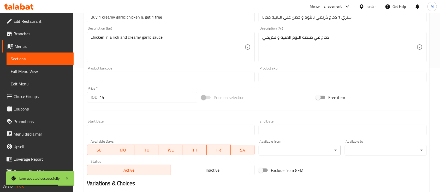
scroll to position [88, 0]
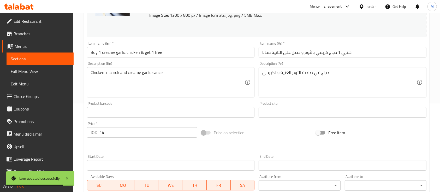
click at [40, 59] on span "Sections" at bounding box center [40, 59] width 59 height 6
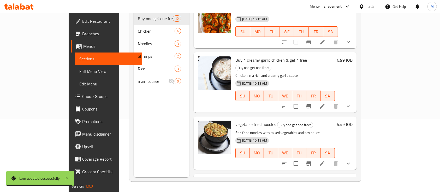
scroll to position [104, 0]
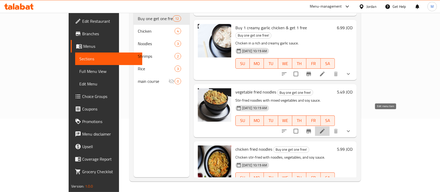
click at [325, 129] on icon at bounding box center [322, 131] width 5 height 5
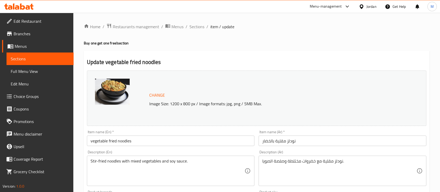
click at [91, 141] on input "vegetable fried noodles" at bounding box center [171, 140] width 168 height 10
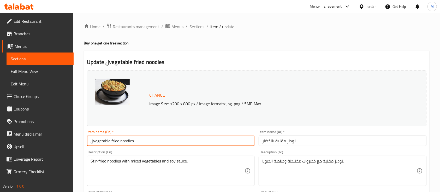
type input "vegetable fried noodles"
click at [317, 140] on input "نودلز مقلية بالخضار" at bounding box center [343, 140] width 168 height 10
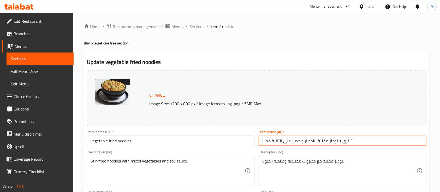
type input "اشنري 1 نودلز مقلية بالخضار واحصل على الثانية مجانا"
click at [172, 144] on input "vegetable fried noodles" at bounding box center [171, 140] width 168 height 10
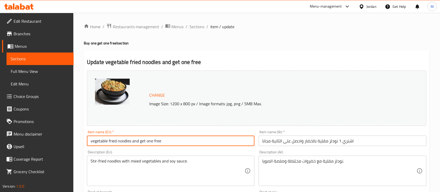
click at [87, 142] on input "vegetable fried noodles and get one free" at bounding box center [171, 140] width 168 height 10
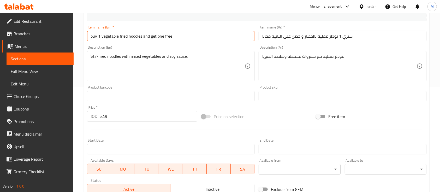
scroll to position [139, 0]
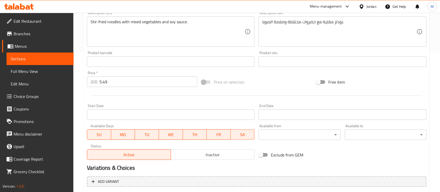
type input "buy 1 vegetable fried noodles and get one free"
click at [146, 80] on input "5.49" at bounding box center [148, 81] width 98 height 10
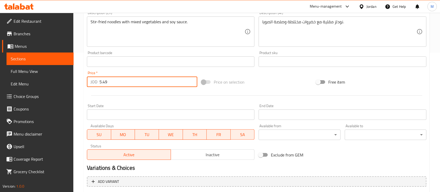
click at [146, 80] on input "5.49" at bounding box center [148, 81] width 98 height 10
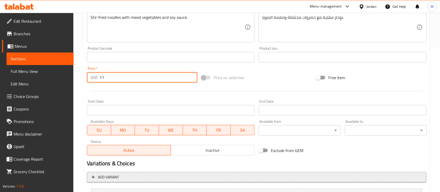
scroll to position [193, 0]
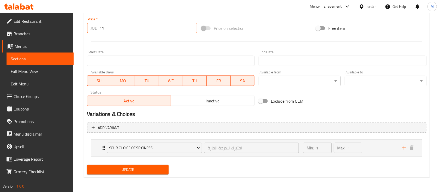
type input "11"
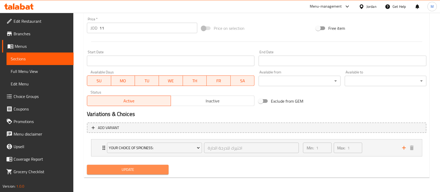
click at [160, 169] on span "Update" at bounding box center [127, 169] width 73 height 7
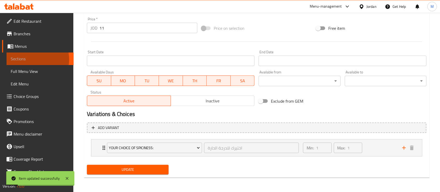
click at [33, 59] on span "Sections" at bounding box center [40, 59] width 59 height 6
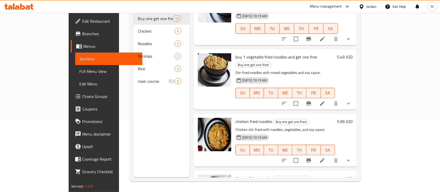
scroll to position [174, 0]
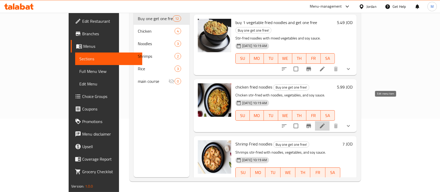
click at [325, 123] on icon at bounding box center [322, 126] width 6 height 6
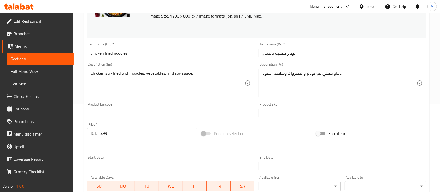
scroll to position [104, 0]
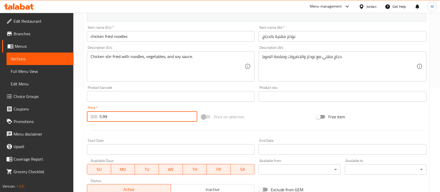
click at [121, 115] on input "5.99" at bounding box center [148, 116] width 98 height 10
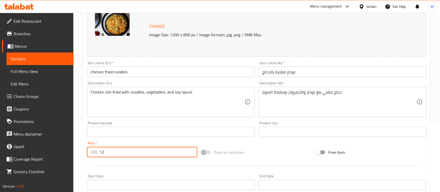
scroll to position [35, 0]
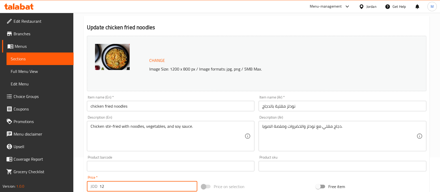
type input "12"
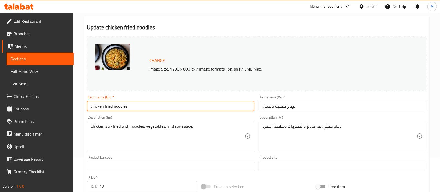
click at [208, 107] on input "chicken fried noodles" at bounding box center [171, 106] width 168 height 10
click at [90, 106] on input "chicken fried noodles and get one free" at bounding box center [171, 106] width 168 height 10
type input "Buy 1 chicken fried noodles and get one free"
click at [306, 106] on input "نودلز مقلية بالدجاج" at bounding box center [343, 106] width 168 height 10
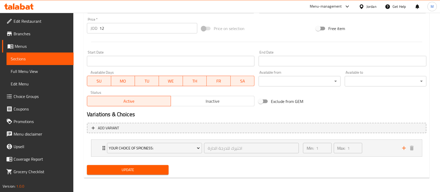
scroll to position [193, 0]
type input "اشتري نودلز مقلية بالدجاج واحصل على الثانية مجانا"
click at [125, 167] on span "Update" at bounding box center [127, 169] width 73 height 7
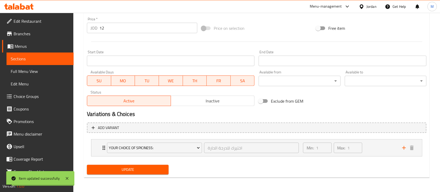
click at [48, 59] on span "Sections" at bounding box center [40, 59] width 59 height 6
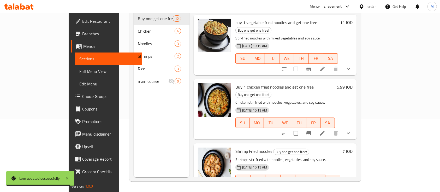
scroll to position [209, 0]
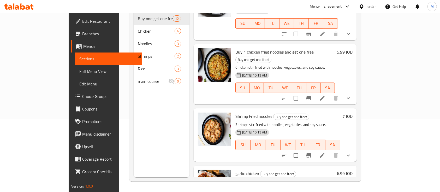
click at [330, 151] on li at bounding box center [322, 155] width 15 height 9
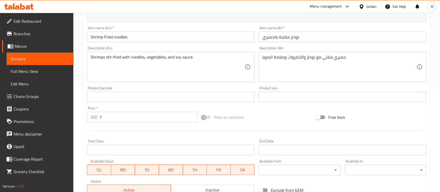
scroll to position [104, 0]
click at [115, 116] on input "7" at bounding box center [148, 116] width 98 height 10
click at [116, 118] on input "7" at bounding box center [148, 116] width 98 height 10
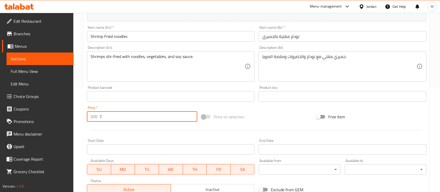
click at [116, 118] on input "7" at bounding box center [148, 116] width 98 height 10
click at [176, 118] on input "number" at bounding box center [148, 116] width 98 height 10
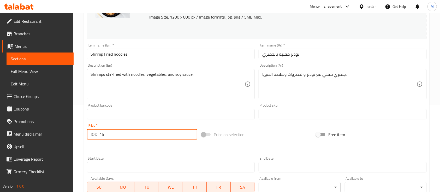
scroll to position [69, 0]
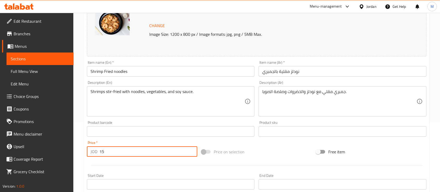
type input "1"
type input "4"
type input "14"
click at [89, 69] on input "Shrimp Fried noodles" at bounding box center [171, 71] width 168 height 10
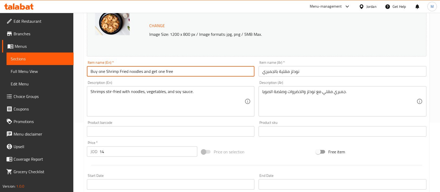
type input "Buy one Shrimp Fried noodles and get one free"
click at [335, 69] on input "نودلز مقلية بالجمبري" at bounding box center [343, 71] width 168 height 10
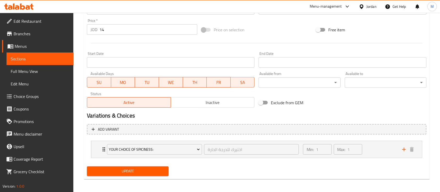
scroll to position [193, 0]
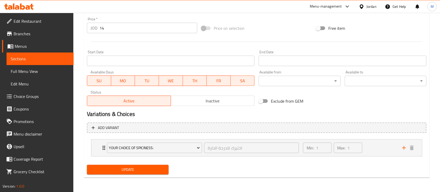
type input "اشتري واحد نودلز مقلية بالجمبري واحصل على الثانية مجانا"
click at [144, 171] on span "Update" at bounding box center [127, 169] width 73 height 7
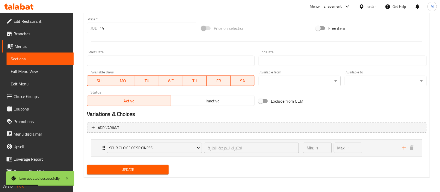
click at [45, 59] on span "Sections" at bounding box center [40, 59] width 59 height 6
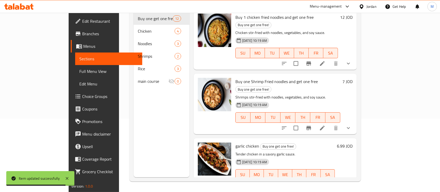
scroll to position [278, 0]
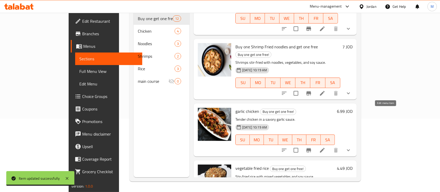
click at [325, 147] on icon at bounding box center [322, 150] width 6 height 6
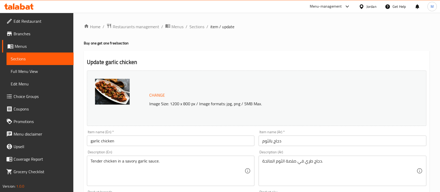
scroll to position [2, 0]
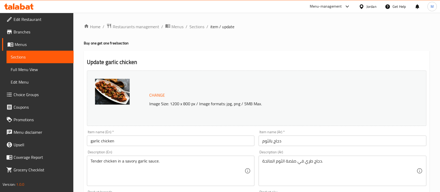
click at [91, 139] on input "garlic chicken" at bounding box center [171, 140] width 168 height 10
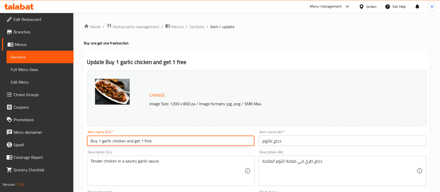
type input "Buy 1 garlic chicken and get 1 free"
click at [345, 139] on input "دجاج بالثوم" at bounding box center [343, 140] width 168 height 10
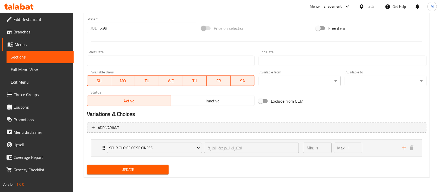
scroll to position [158, 0]
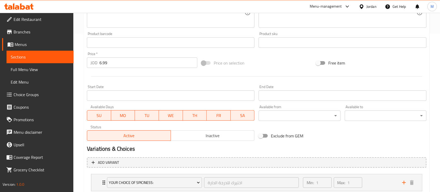
type input "اشتري واحد دجاج بالثوم واحصل على الثانية مجانا"
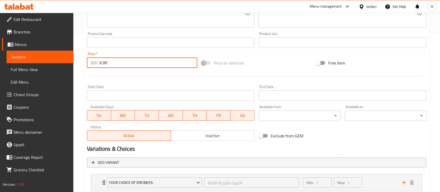
click at [129, 62] on input "6.99" at bounding box center [148, 62] width 98 height 10
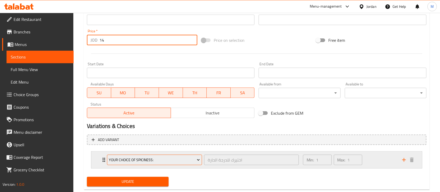
scroll to position [193, 0]
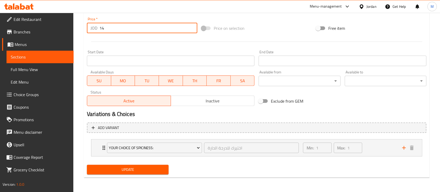
type input "14"
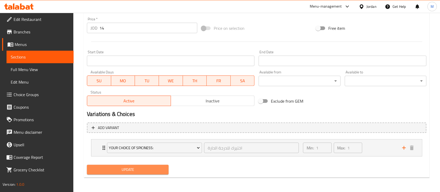
click at [163, 167] on span "Update" at bounding box center [127, 169] width 73 height 7
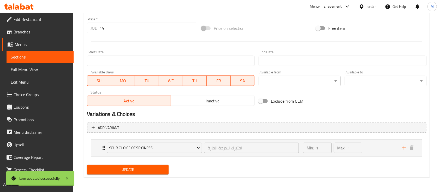
click at [34, 56] on span "Sections" at bounding box center [40, 57] width 59 height 6
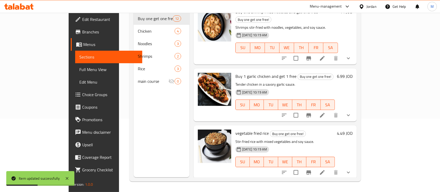
scroll to position [348, 0]
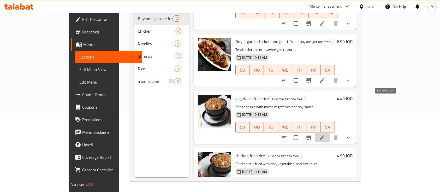
click at [325, 134] on icon at bounding box center [322, 137] width 6 height 6
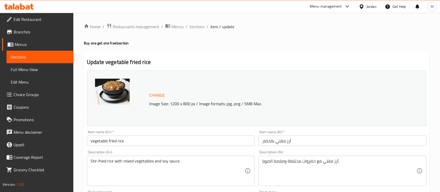
click at [44, 59] on span "Sections" at bounding box center [40, 57] width 59 height 6
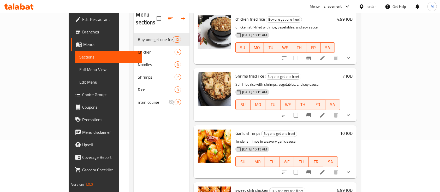
scroll to position [73, 0]
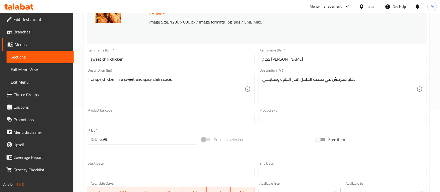
scroll to position [139, 0]
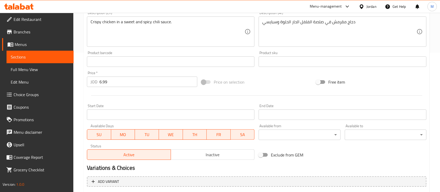
click at [216, 148] on div "Active Inactive" at bounding box center [171, 152] width 168 height 16
click at [216, 149] on button "Inactive" at bounding box center [213, 154] width 84 height 10
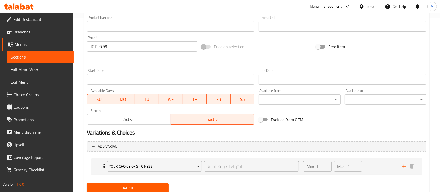
scroll to position [193, 0]
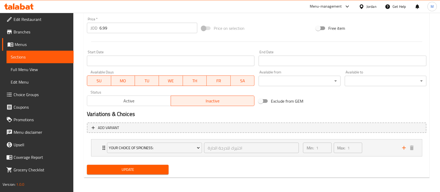
click at [168, 168] on button "Update" at bounding box center [128, 170] width 82 height 10
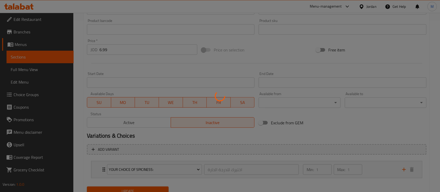
scroll to position [158, 0]
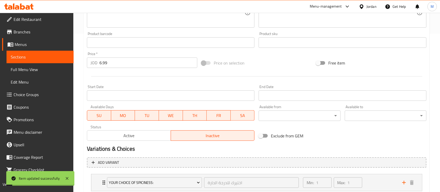
click at [50, 57] on span "Sections" at bounding box center [40, 57] width 59 height 6
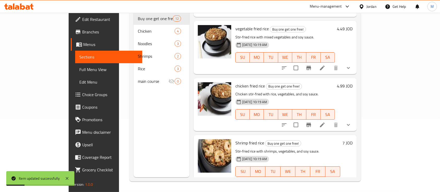
scroll to position [505, 0]
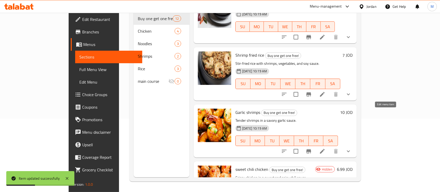
click at [325, 148] on icon at bounding box center [322, 151] width 6 height 6
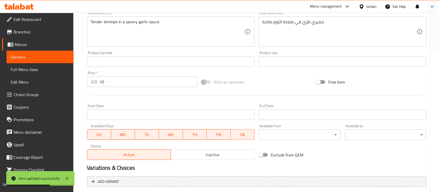
click at [195, 151] on span "Inactive" at bounding box center [213, 155] width 80 height 8
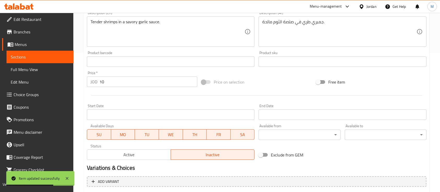
scroll to position [193, 0]
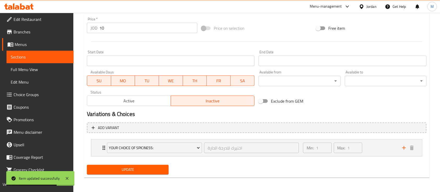
click at [157, 166] on span "Update" at bounding box center [127, 169] width 73 height 7
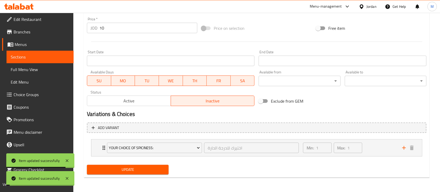
click at [42, 57] on span "Sections" at bounding box center [40, 57] width 59 height 6
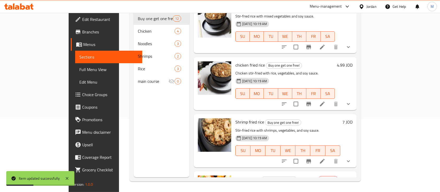
scroll to position [436, 0]
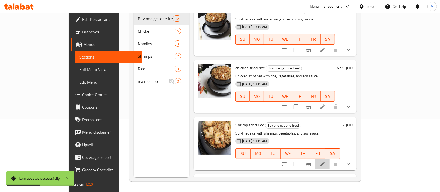
click at [325, 161] on icon at bounding box center [322, 164] width 6 height 6
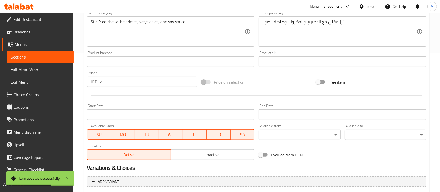
click at [216, 151] on span "Inactive" at bounding box center [213, 155] width 80 height 8
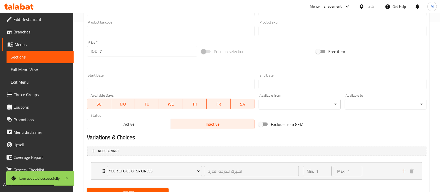
scroll to position [193, 0]
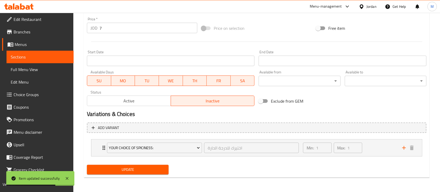
click at [161, 166] on button "Update" at bounding box center [128, 170] width 82 height 10
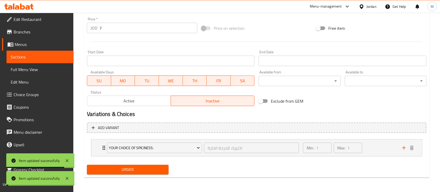
click at [30, 61] on link "Sections" at bounding box center [40, 57] width 67 height 13
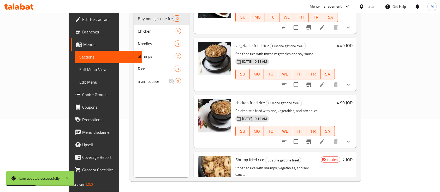
scroll to position [366, 0]
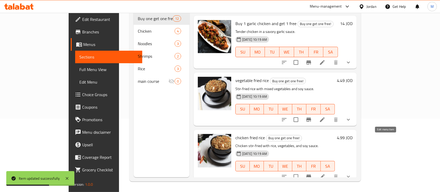
click at [325, 173] on icon at bounding box center [322, 176] width 6 height 6
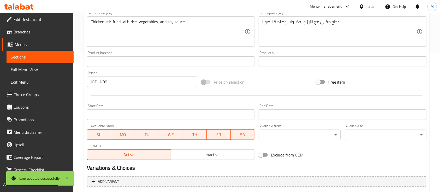
click at [228, 153] on span "Inactive" at bounding box center [213, 155] width 80 height 8
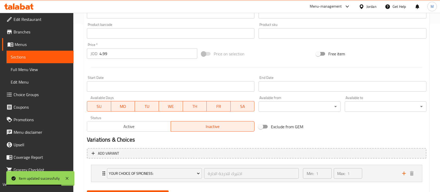
scroll to position [193, 0]
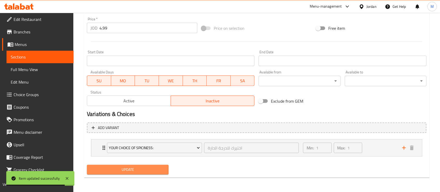
click at [150, 172] on span "Update" at bounding box center [127, 169] width 73 height 7
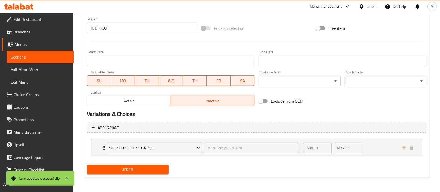
click at [47, 58] on span "Sections" at bounding box center [40, 57] width 59 height 6
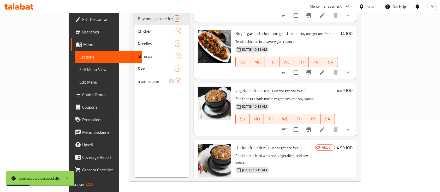
scroll to position [331, 0]
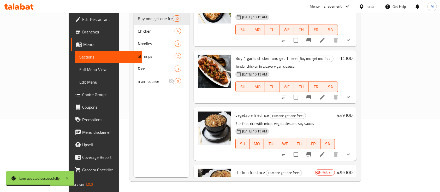
click at [325, 152] on icon at bounding box center [322, 154] width 5 height 5
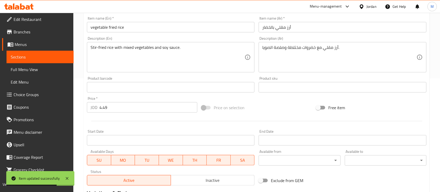
scroll to position [193, 0]
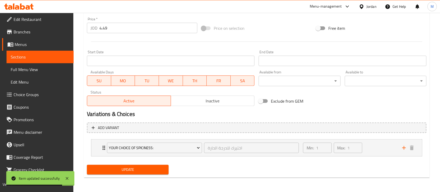
click at [210, 105] on button "Inactive" at bounding box center [213, 101] width 84 height 10
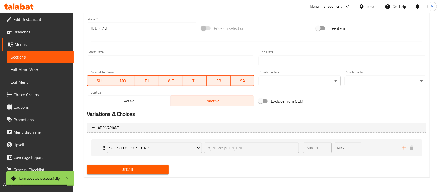
click at [147, 169] on span "Update" at bounding box center [127, 169] width 73 height 7
click at [25, 34] on span "Branches" at bounding box center [42, 32] width 56 height 6
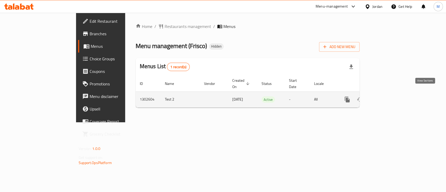
click at [391, 93] on link "enhanced table" at bounding box center [384, 99] width 13 height 13
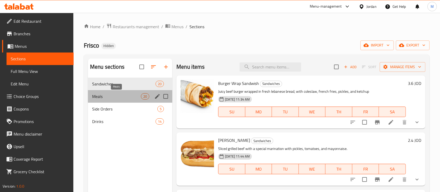
click at [131, 93] on span "Meals" at bounding box center [116, 96] width 49 height 6
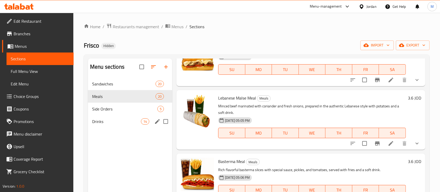
scroll to position [69, 0]
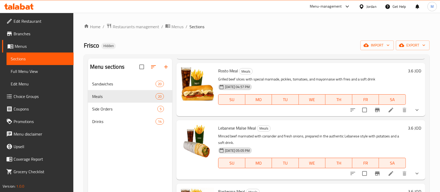
click at [14, 31] on span "Branches" at bounding box center [42, 34] width 56 height 6
